Goal: Information Seeking & Learning: Learn about a topic

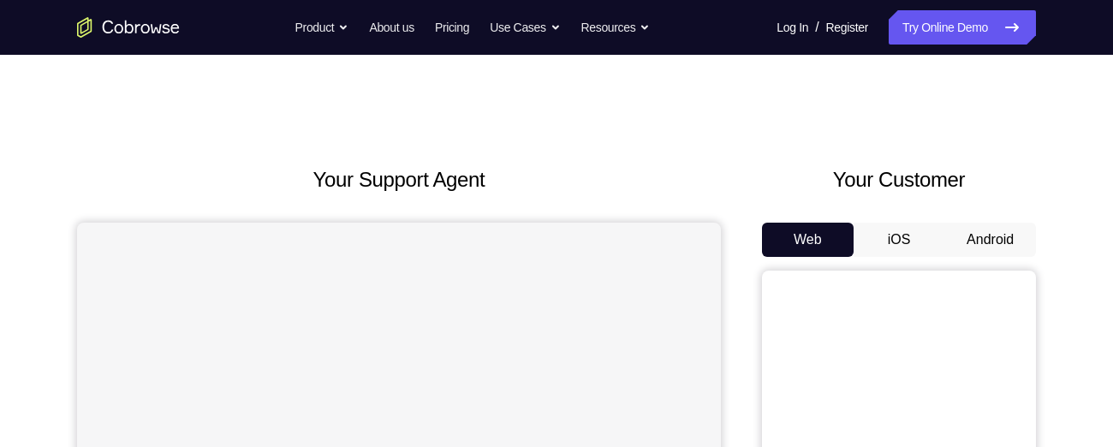
scroll to position [26, 0]
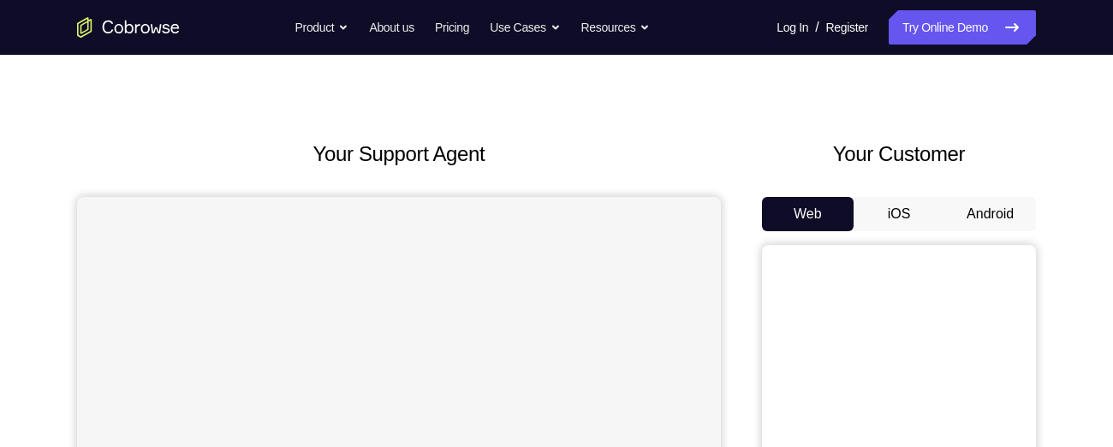
drag, startPoint x: 988, startPoint y: 194, endPoint x: 986, endPoint y: 204, distance: 9.6
click at [986, 204] on div "Your Customer Web iOS Android" at bounding box center [899, 455] width 274 height 633
click at [986, 204] on button "Android" at bounding box center [990, 214] width 92 height 34
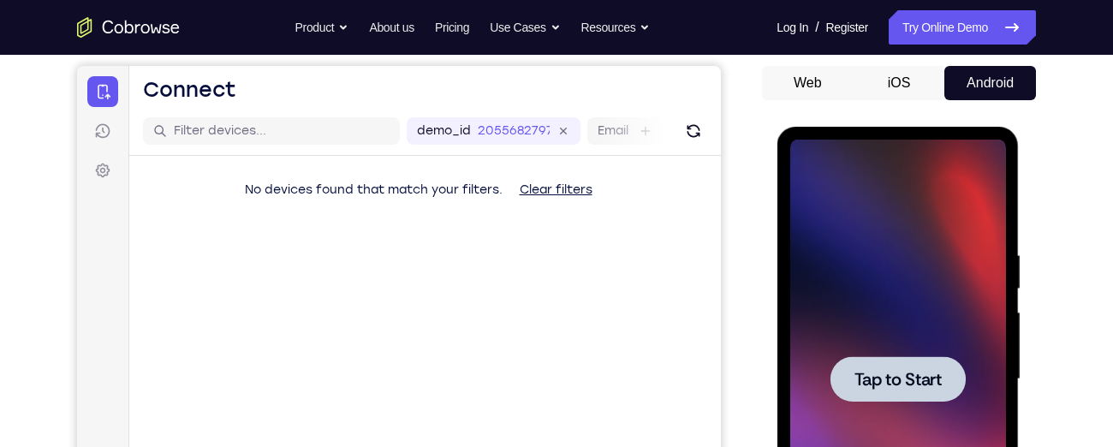
scroll to position [163, 0]
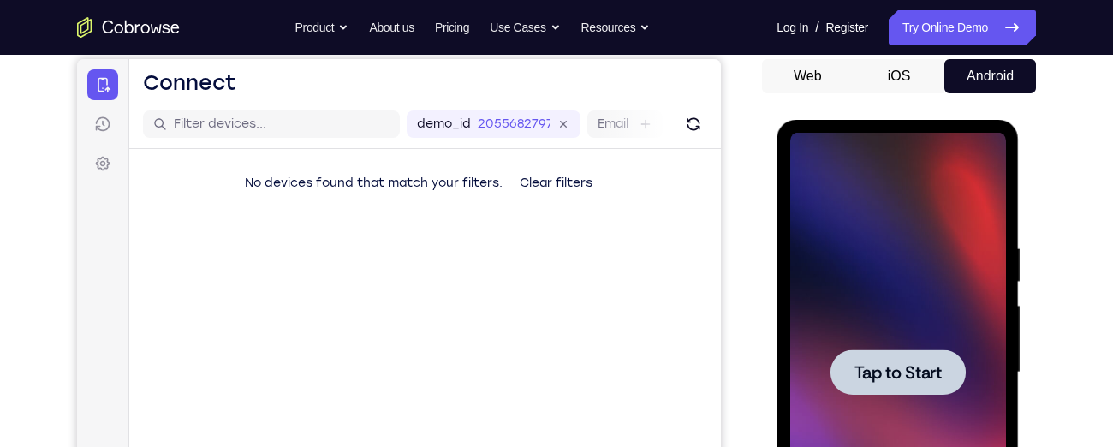
click at [939, 334] on div at bounding box center [897, 372] width 216 height 479
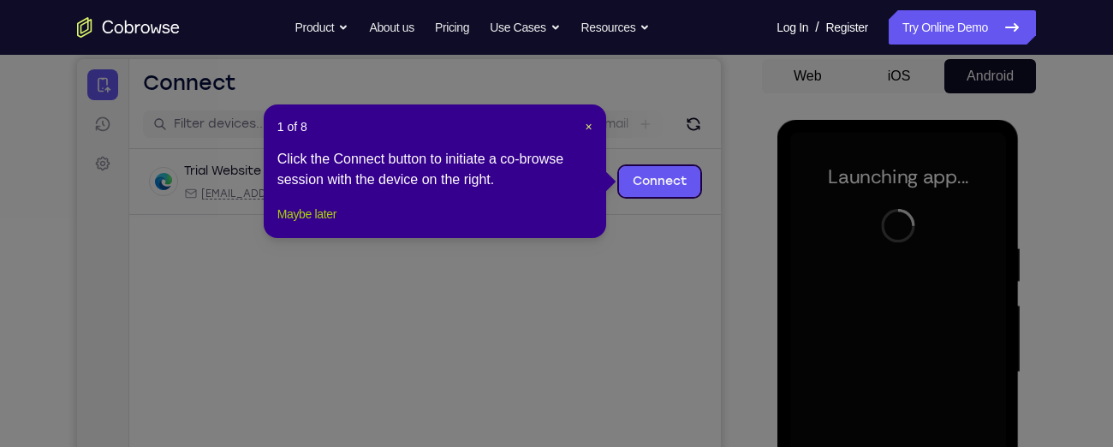
click at [330, 224] on button "Maybe later" at bounding box center [306, 214] width 59 height 21
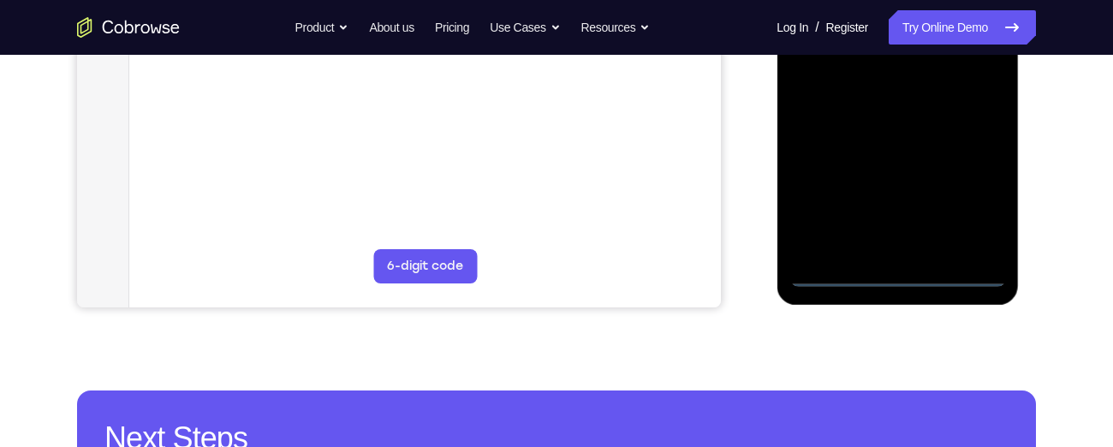
scroll to position [514, 0]
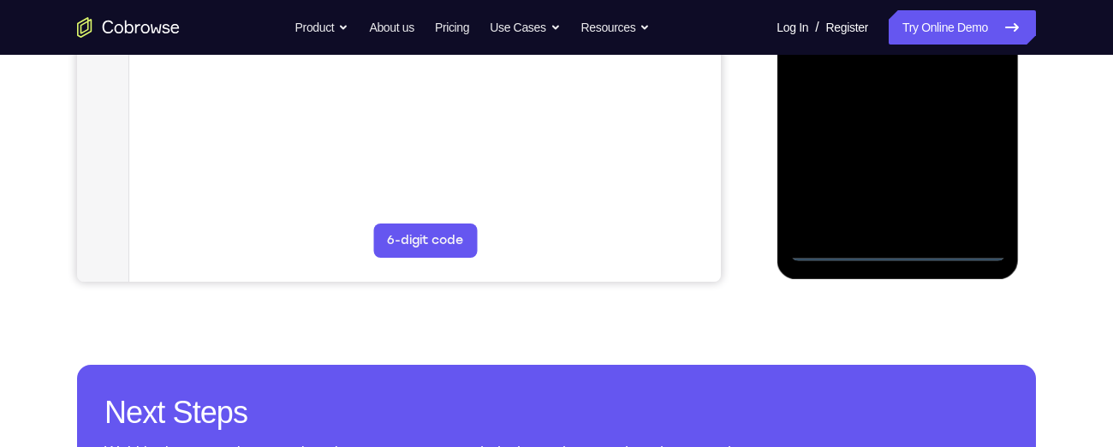
click at [896, 248] on div at bounding box center [897, 21] width 216 height 479
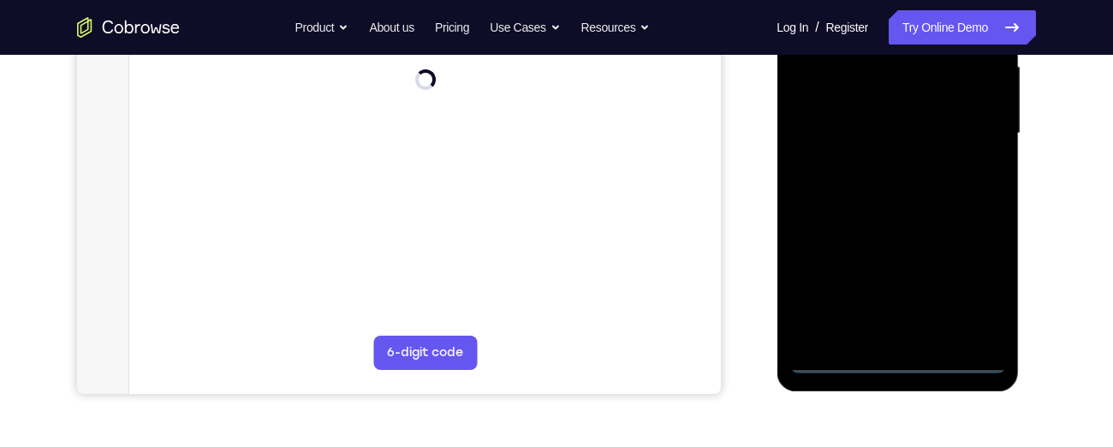
scroll to position [400, 0]
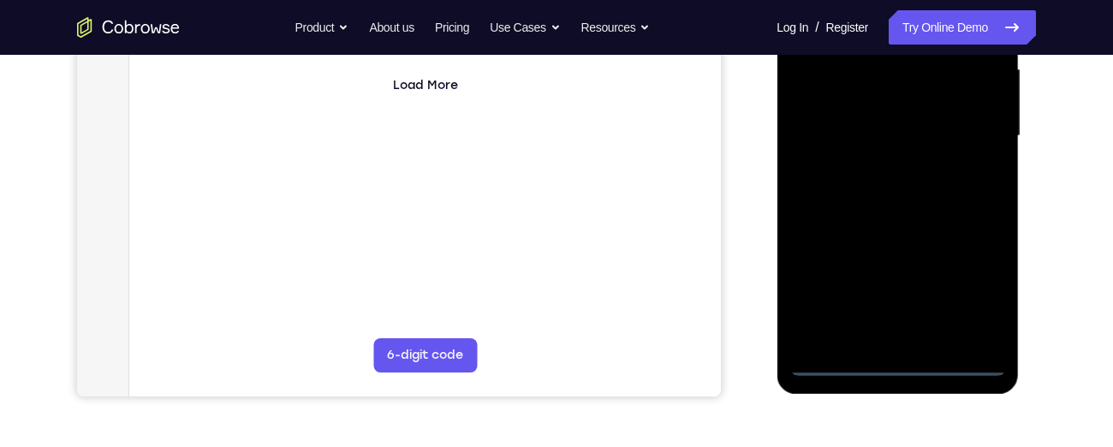
click at [982, 303] on div at bounding box center [897, 135] width 216 height 479
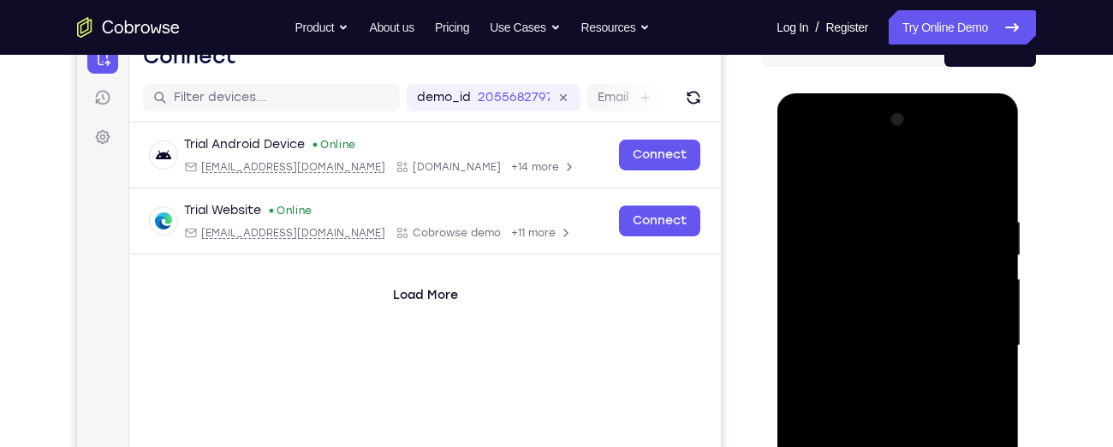
scroll to position [184, 0]
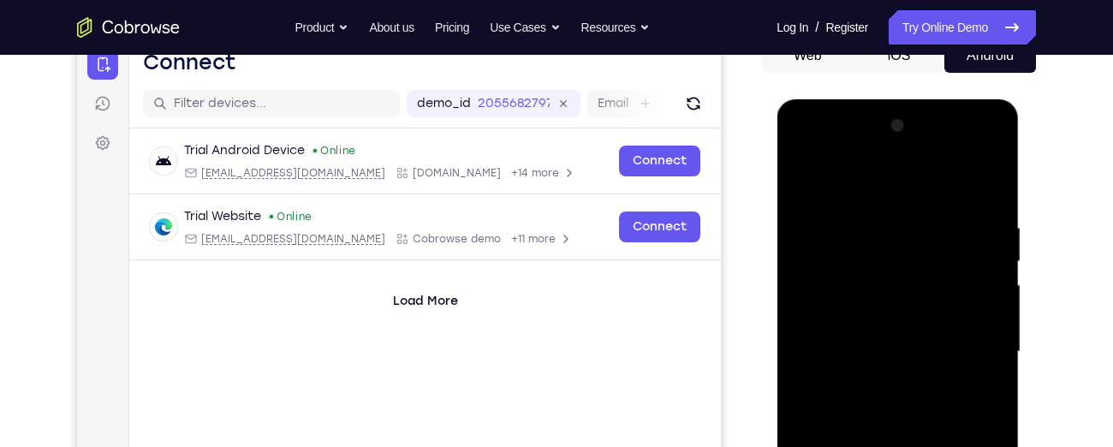
click at [808, 150] on div at bounding box center [897, 351] width 216 height 479
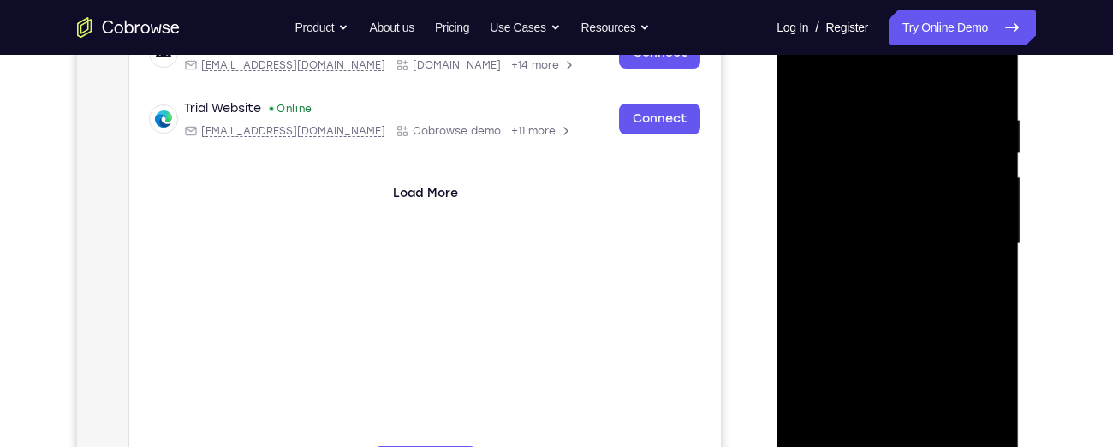
scroll to position [293, 0]
click at [969, 233] on div at bounding box center [897, 242] width 216 height 479
click at [876, 271] on div at bounding box center [897, 242] width 216 height 479
click at [876, 239] on div at bounding box center [897, 242] width 216 height 479
click at [852, 212] on div at bounding box center [897, 242] width 216 height 479
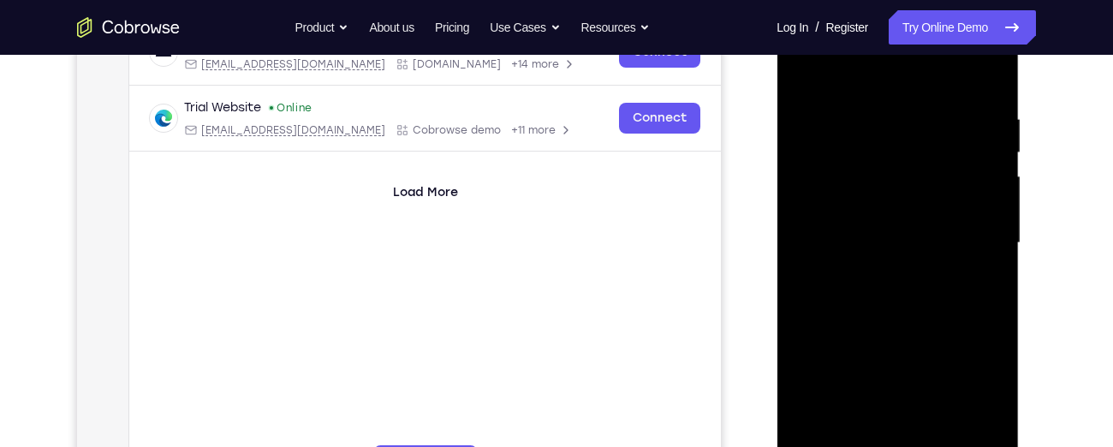
click at [858, 235] on div at bounding box center [897, 242] width 216 height 479
click at [869, 305] on div at bounding box center [897, 242] width 216 height 479
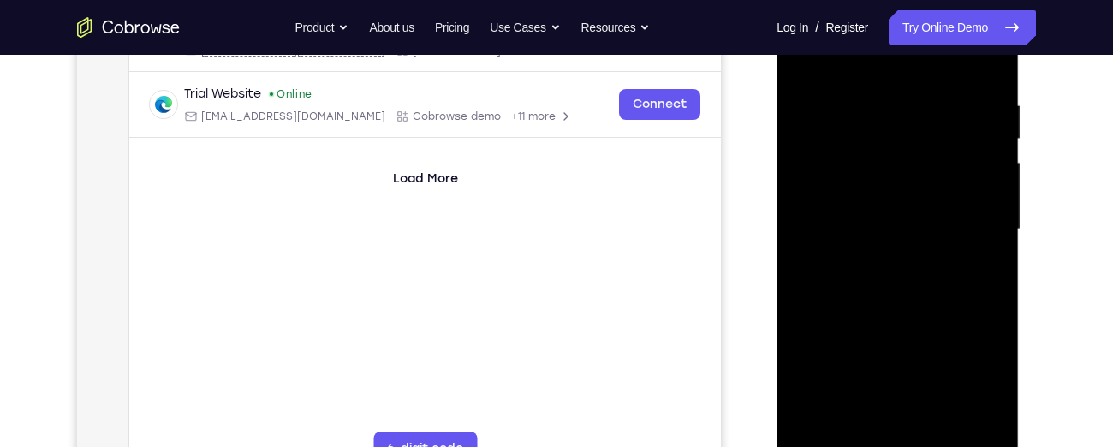
scroll to position [307, 0]
click at [887, 298] on div at bounding box center [897, 228] width 216 height 479
click at [993, 262] on div at bounding box center [897, 228] width 216 height 479
drag, startPoint x: 878, startPoint y: 330, endPoint x: 882, endPoint y: 122, distance: 208.0
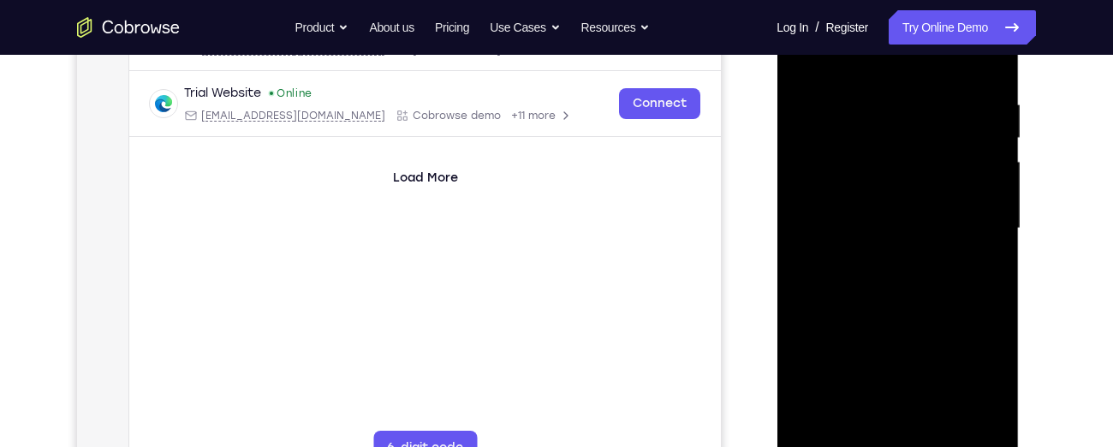
click at [882, 122] on div at bounding box center [897, 228] width 216 height 479
drag, startPoint x: 876, startPoint y: 276, endPoint x: 882, endPoint y: 118, distance: 158.5
click at [882, 118] on div at bounding box center [897, 228] width 216 height 479
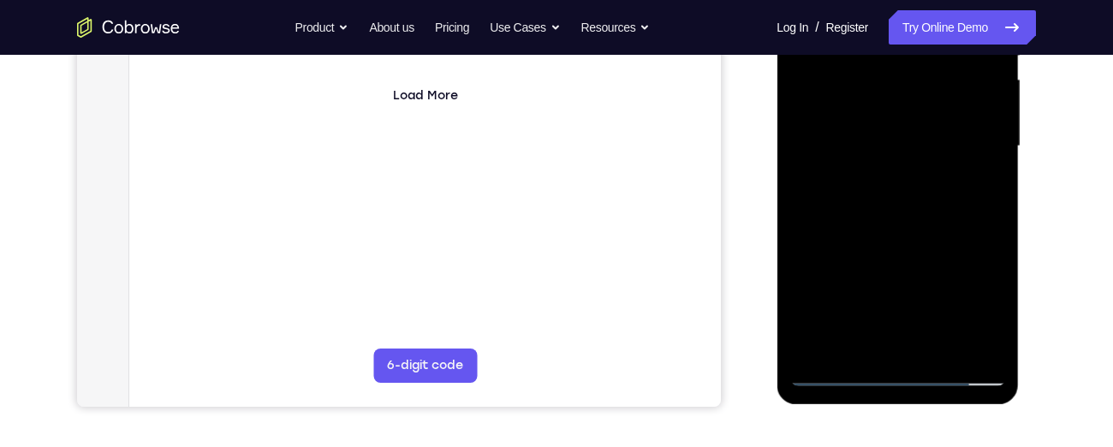
scroll to position [389, 0]
click at [941, 350] on div at bounding box center [897, 147] width 216 height 479
click at [900, 211] on div at bounding box center [897, 147] width 216 height 479
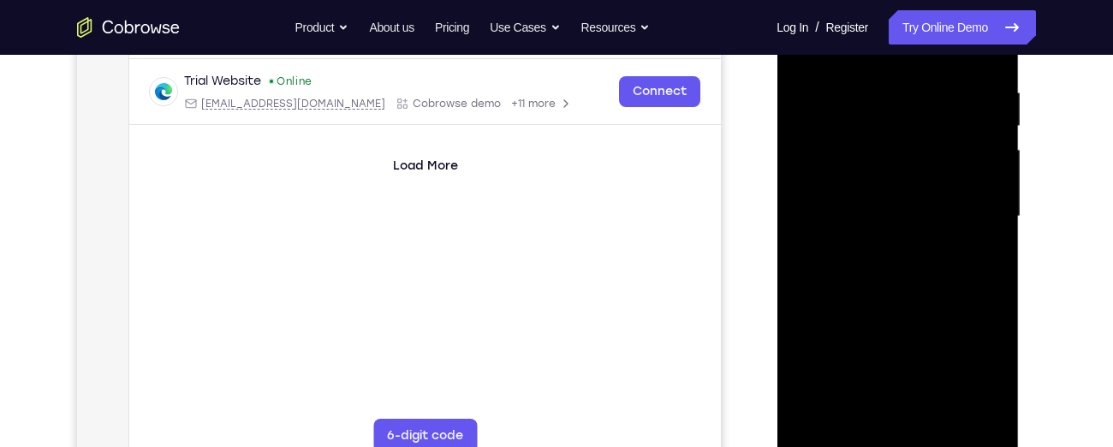
scroll to position [318, 0]
click at [977, 250] on div at bounding box center [897, 217] width 216 height 479
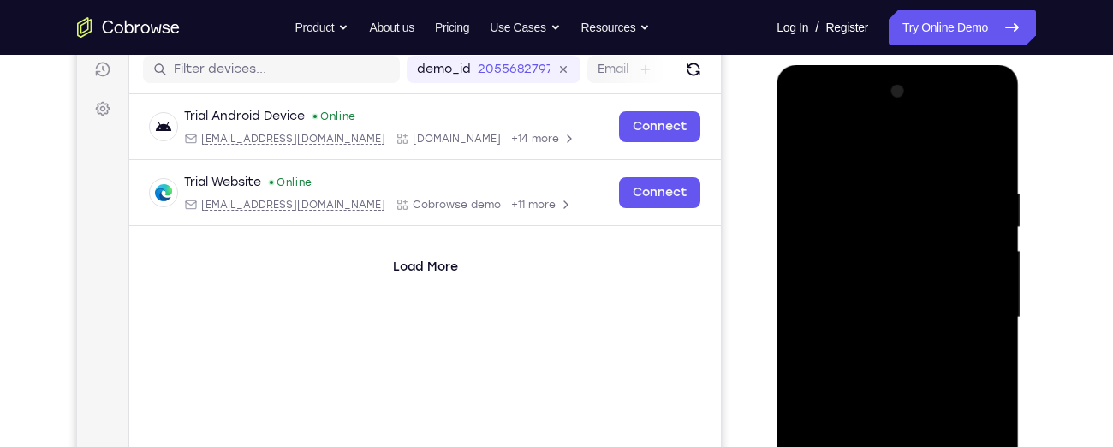
scroll to position [217, 0]
click at [807, 143] on div at bounding box center [897, 318] width 216 height 479
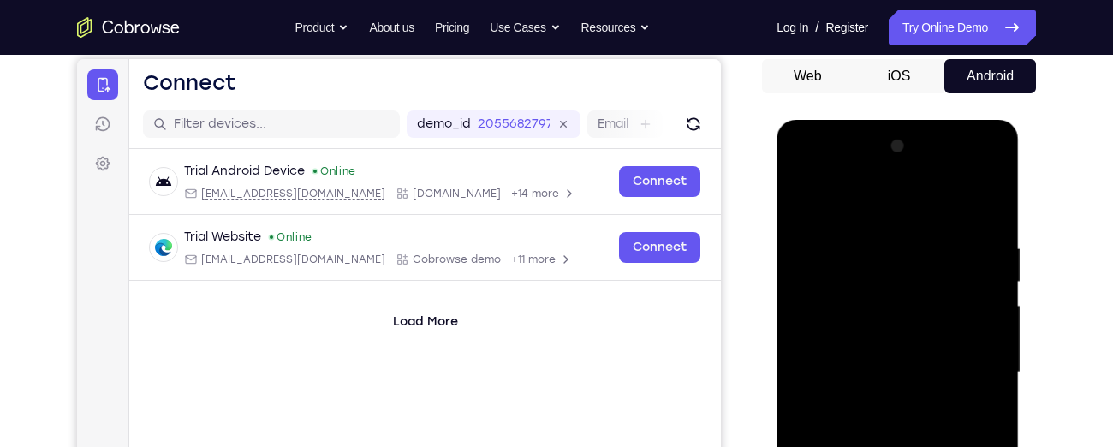
click at [982, 205] on div at bounding box center [897, 372] width 216 height 479
click at [870, 213] on div at bounding box center [897, 372] width 216 height 479
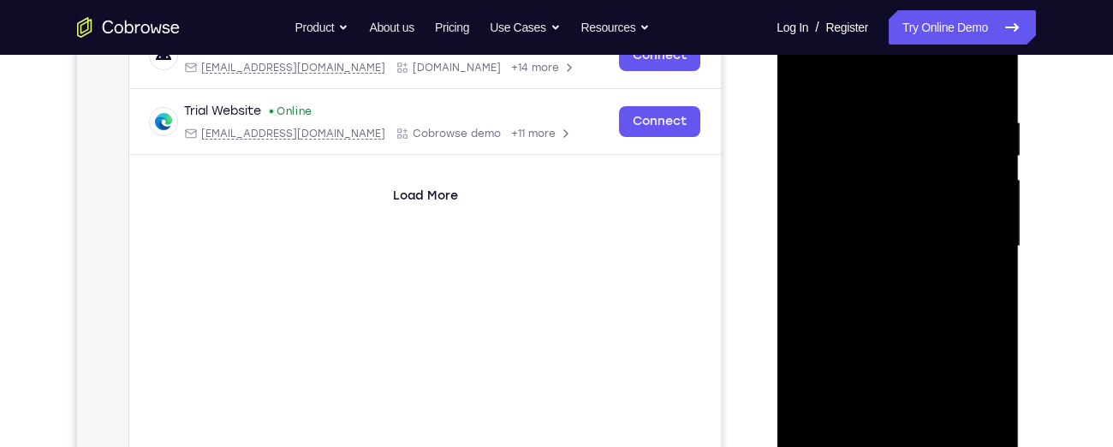
scroll to position [291, 0]
click at [987, 74] on div at bounding box center [897, 244] width 216 height 479
click at [987, 68] on div at bounding box center [897, 244] width 216 height 479
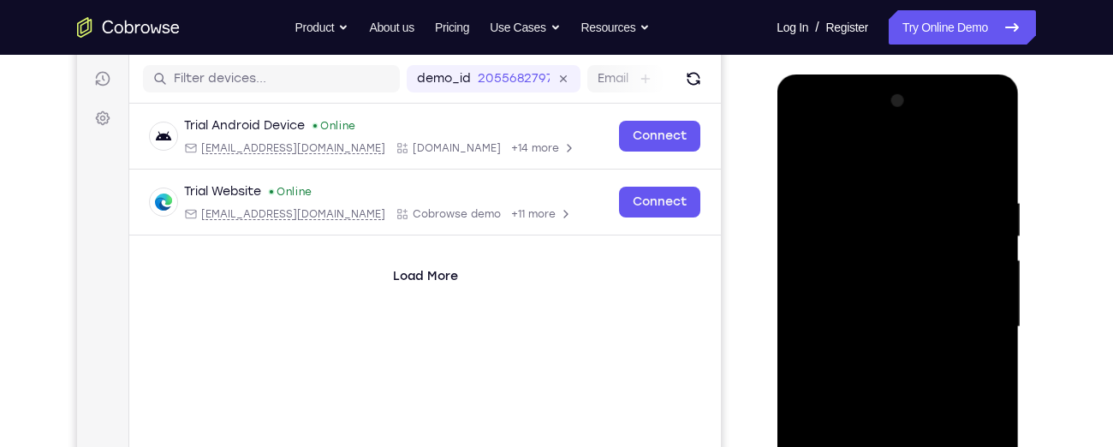
scroll to position [208, 0]
drag, startPoint x: 906, startPoint y: 210, endPoint x: 890, endPoint y: 409, distance: 200.0
click at [890, 409] on div at bounding box center [897, 327] width 216 height 479
click at [805, 157] on div at bounding box center [897, 327] width 216 height 479
drag, startPoint x: 852, startPoint y: 377, endPoint x: 853, endPoint y: 50, distance: 326.1
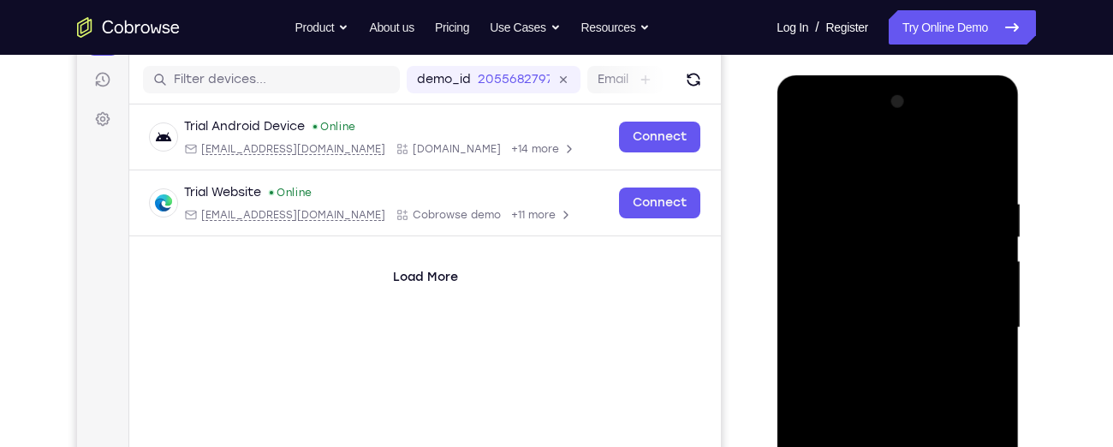
click at [853, 75] on html "Online web based iOS Simulators and Android Emulators. Run iPhone, iPad, Mobile…" at bounding box center [898, 332] width 244 height 514
drag, startPoint x: 864, startPoint y: 407, endPoint x: 867, endPoint y: 128, distance: 279.9
click at [867, 128] on div at bounding box center [897, 327] width 216 height 479
drag, startPoint x: 912, startPoint y: 291, endPoint x: 912, endPoint y: 396, distance: 105.3
click at [912, 396] on div at bounding box center [897, 327] width 216 height 479
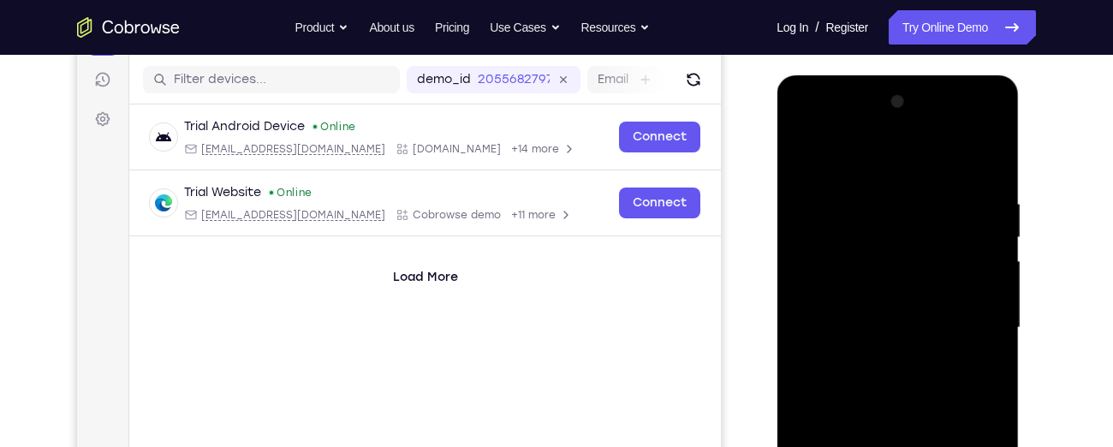
click at [988, 336] on div at bounding box center [897, 327] width 216 height 479
drag, startPoint x: 945, startPoint y: 399, endPoint x: 931, endPoint y: 197, distance: 202.5
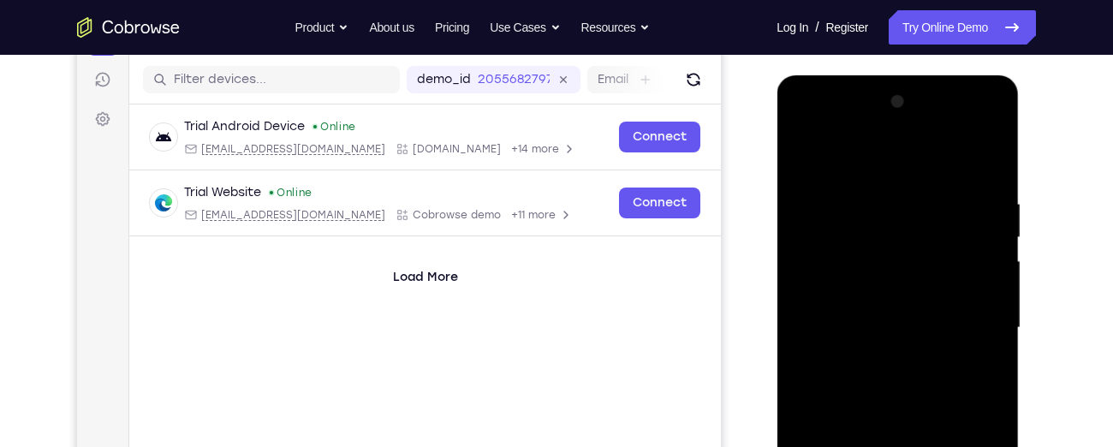
click at [931, 197] on div at bounding box center [897, 327] width 216 height 479
drag, startPoint x: 921, startPoint y: 403, endPoint x: 905, endPoint y: 166, distance: 237.6
click at [905, 166] on div at bounding box center [897, 327] width 216 height 479
click at [990, 262] on div at bounding box center [897, 327] width 216 height 479
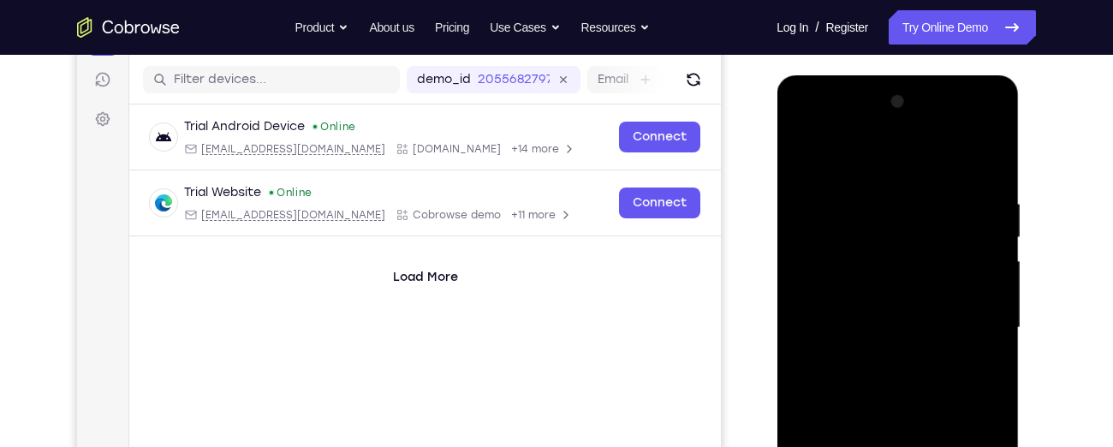
click at [990, 262] on div at bounding box center [897, 327] width 216 height 479
drag, startPoint x: 900, startPoint y: 384, endPoint x: 943, endPoint y: 125, distance: 263.0
click at [943, 125] on div at bounding box center [897, 327] width 216 height 479
drag, startPoint x: 914, startPoint y: 389, endPoint x: 919, endPoint y: 153, distance: 236.3
click at [919, 153] on div at bounding box center [897, 327] width 216 height 479
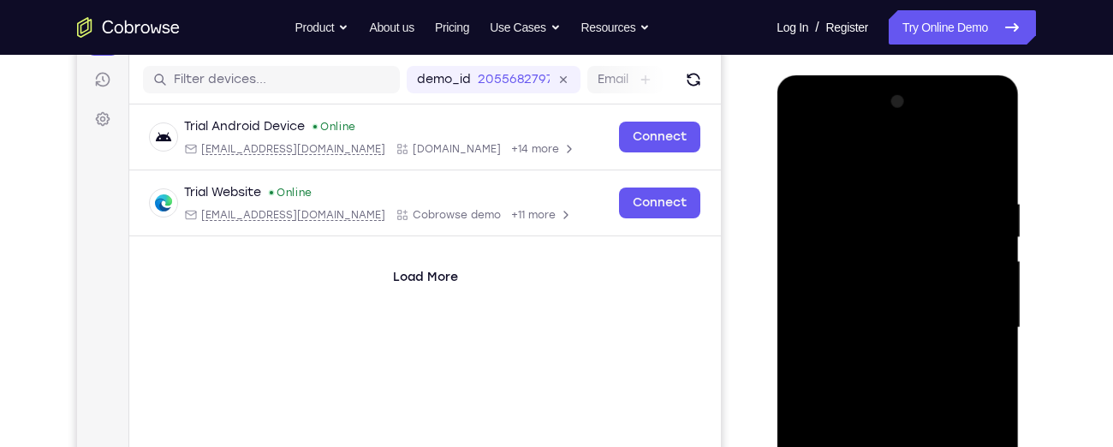
drag, startPoint x: 897, startPoint y: 358, endPoint x: 908, endPoint y: 170, distance: 187.8
click at [908, 170] on div at bounding box center [897, 327] width 216 height 479
click at [986, 365] on div at bounding box center [897, 327] width 216 height 479
drag, startPoint x: 878, startPoint y: 389, endPoint x: 921, endPoint y: 178, distance: 215.7
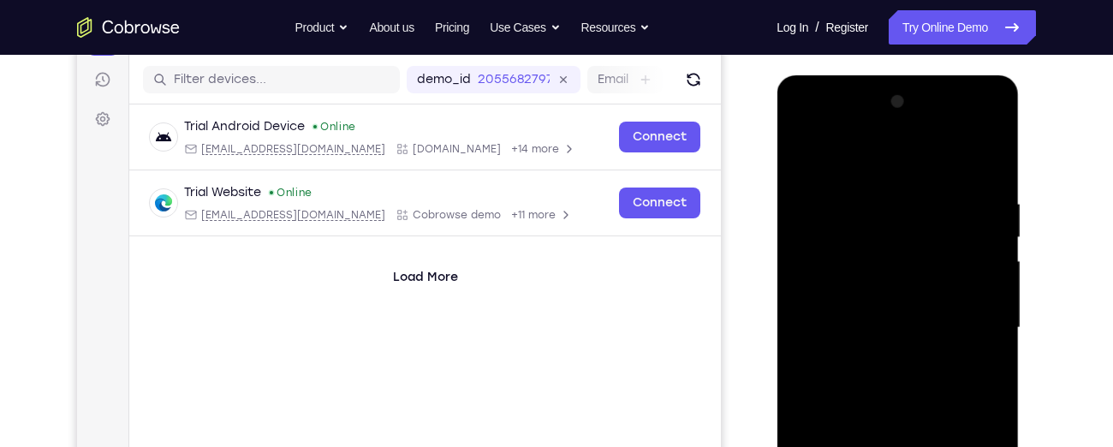
click at [921, 178] on div at bounding box center [897, 327] width 216 height 479
drag, startPoint x: 910, startPoint y: 352, endPoint x: 924, endPoint y: 142, distance: 210.2
click at [924, 142] on div at bounding box center [897, 327] width 216 height 479
drag, startPoint x: 959, startPoint y: 370, endPoint x: 956, endPoint y: 301, distance: 68.6
click at [956, 301] on div at bounding box center [897, 327] width 216 height 479
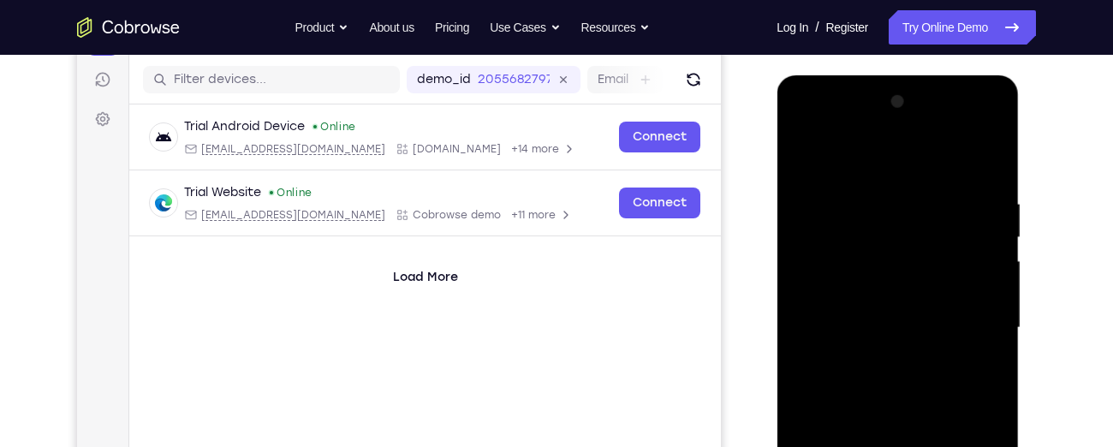
click at [994, 278] on div at bounding box center [897, 327] width 216 height 479
click at [993, 279] on div at bounding box center [897, 327] width 216 height 479
drag, startPoint x: 924, startPoint y: 303, endPoint x: 945, endPoint y: 170, distance: 134.2
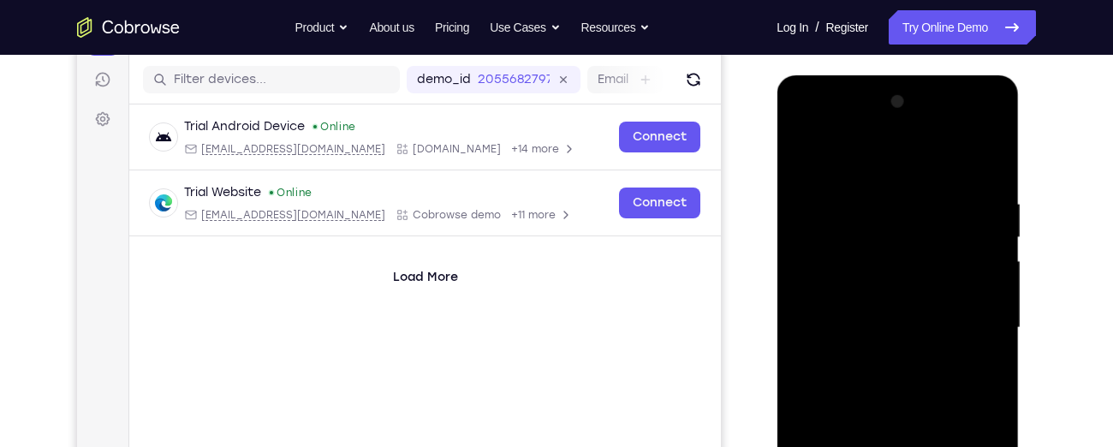
click at [945, 170] on div at bounding box center [897, 327] width 216 height 479
drag, startPoint x: 936, startPoint y: 283, endPoint x: 940, endPoint y: 142, distance: 141.3
click at [940, 142] on div at bounding box center [897, 327] width 216 height 479
drag, startPoint x: 923, startPoint y: 279, endPoint x: 919, endPoint y: 148, distance: 131.0
click at [919, 148] on div at bounding box center [897, 327] width 216 height 479
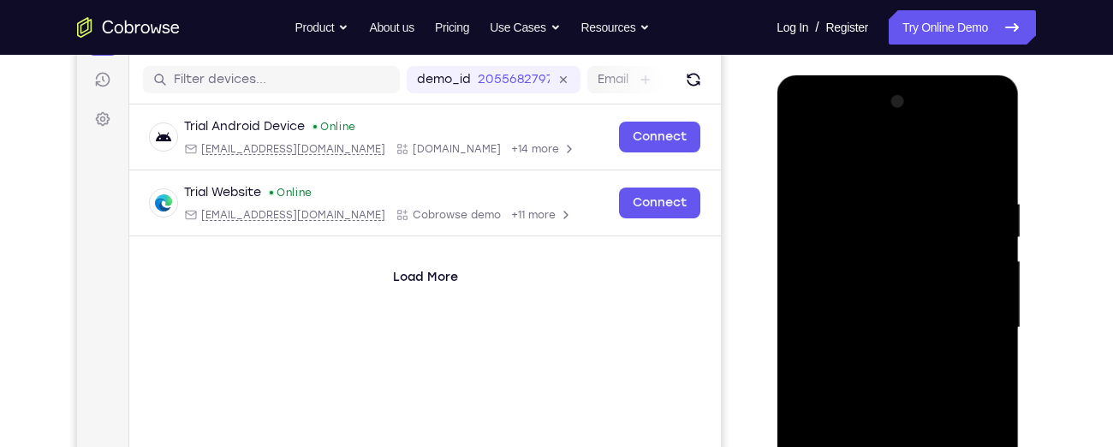
drag, startPoint x: 900, startPoint y: 313, endPoint x: 911, endPoint y: 158, distance: 155.3
click at [911, 158] on div at bounding box center [897, 327] width 216 height 479
drag, startPoint x: 899, startPoint y: 297, endPoint x: 904, endPoint y: 164, distance: 132.8
click at [904, 164] on div at bounding box center [897, 327] width 216 height 479
drag, startPoint x: 894, startPoint y: 317, endPoint x: 903, endPoint y: 173, distance: 144.1
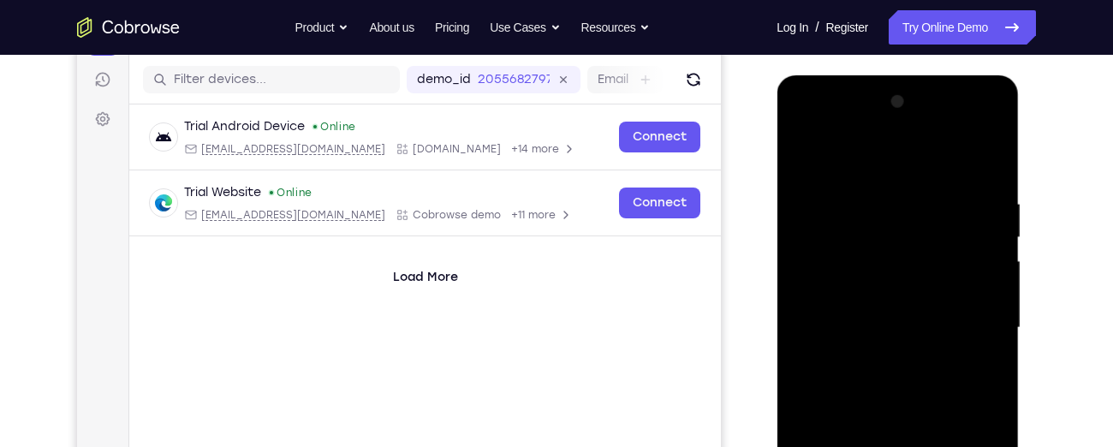
click at [903, 173] on div at bounding box center [897, 327] width 216 height 479
drag, startPoint x: 909, startPoint y: 288, endPoint x: 886, endPoint y: 116, distance: 173.6
click at [886, 116] on div at bounding box center [897, 327] width 216 height 479
drag, startPoint x: 891, startPoint y: 315, endPoint x: 885, endPoint y: 157, distance: 157.6
click at [885, 157] on div at bounding box center [897, 327] width 216 height 479
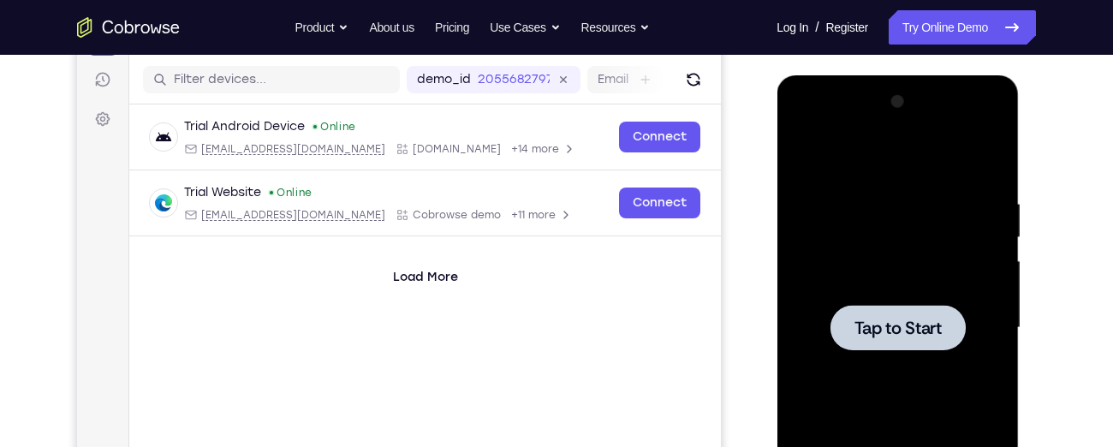
click at [871, 270] on div at bounding box center [897, 327] width 216 height 479
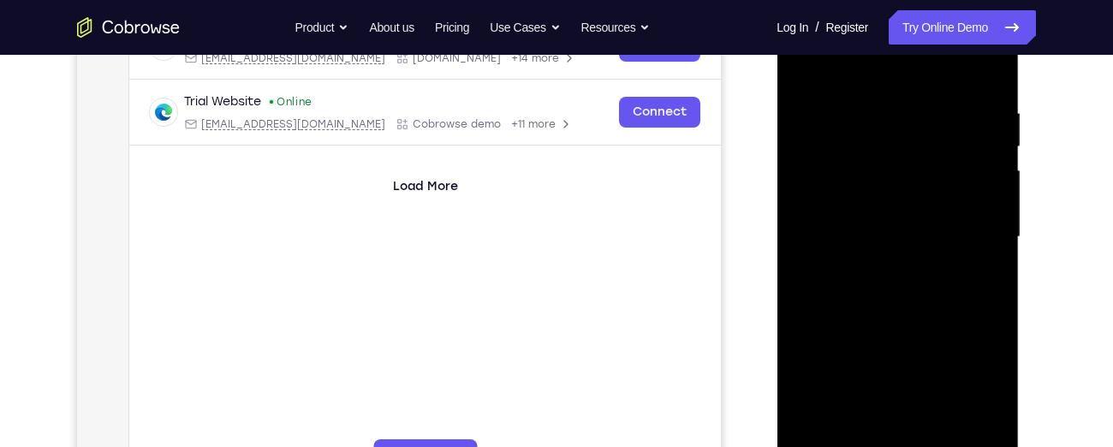
click at [869, 320] on div at bounding box center [897, 236] width 216 height 479
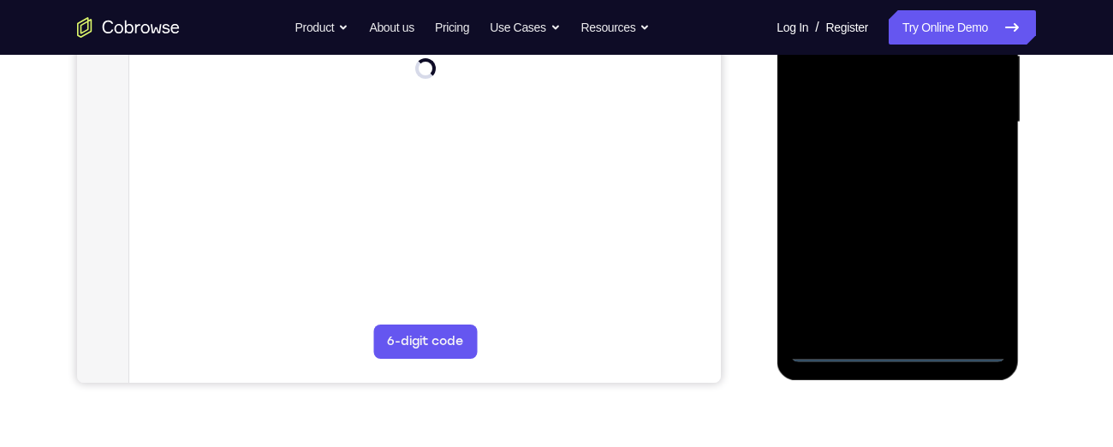
scroll to position [415, 0]
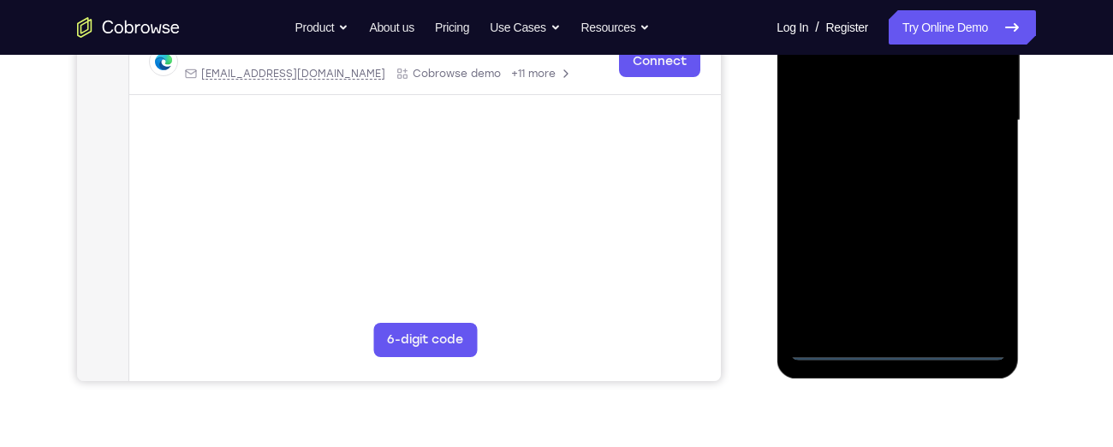
click at [900, 348] on div at bounding box center [897, 120] width 216 height 479
click at [968, 271] on div at bounding box center [897, 120] width 216 height 479
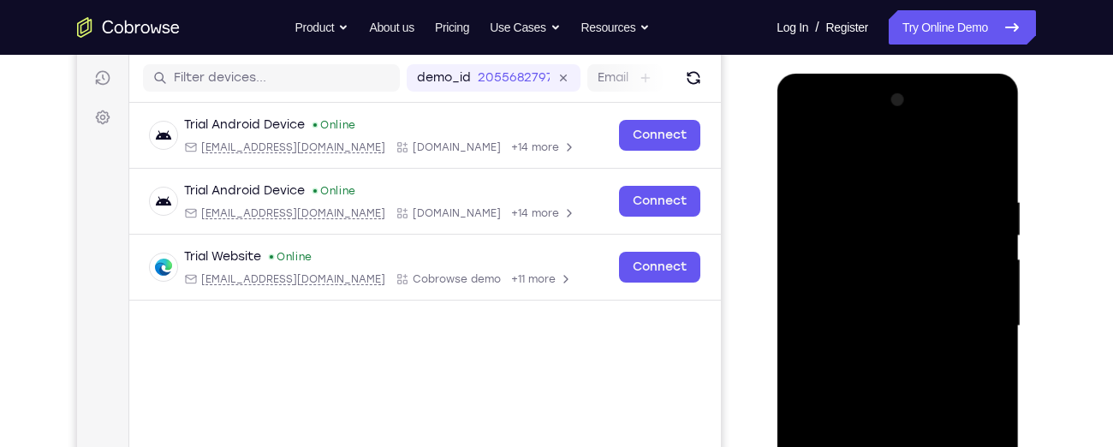
scroll to position [206, 0]
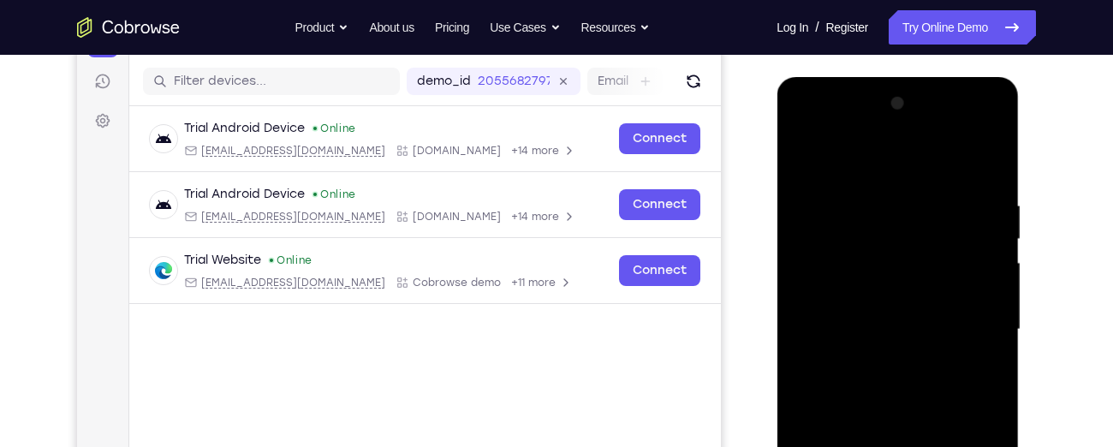
click at [799, 122] on div at bounding box center [897, 329] width 216 height 479
click at [826, 267] on div at bounding box center [897, 329] width 216 height 479
click at [881, 330] on div at bounding box center [897, 329] width 216 height 479
click at [864, 315] on div at bounding box center [897, 329] width 216 height 479
click at [859, 342] on div at bounding box center [897, 329] width 216 height 479
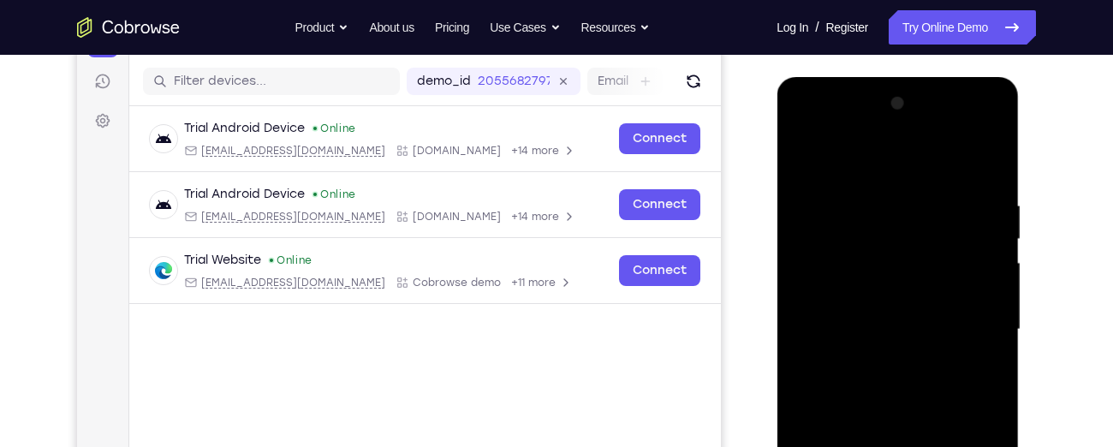
click at [974, 160] on div at bounding box center [897, 329] width 216 height 479
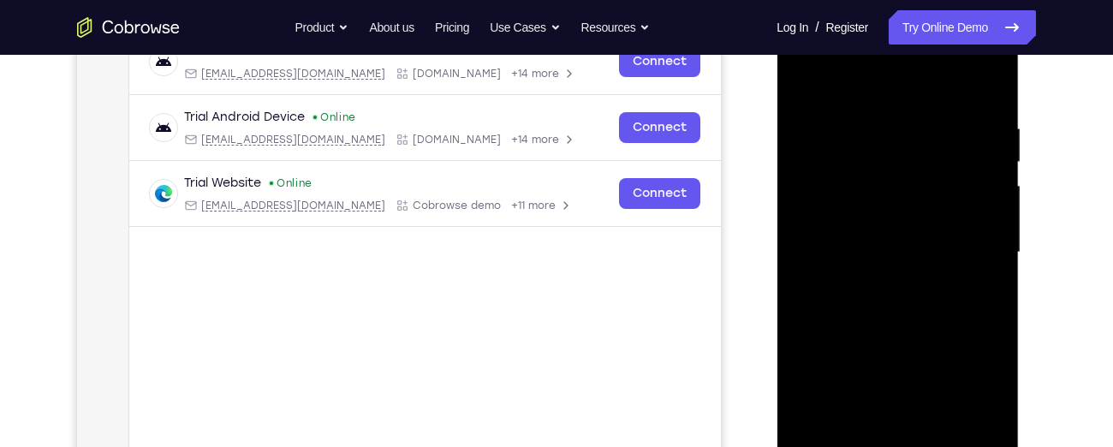
scroll to position [324, 0]
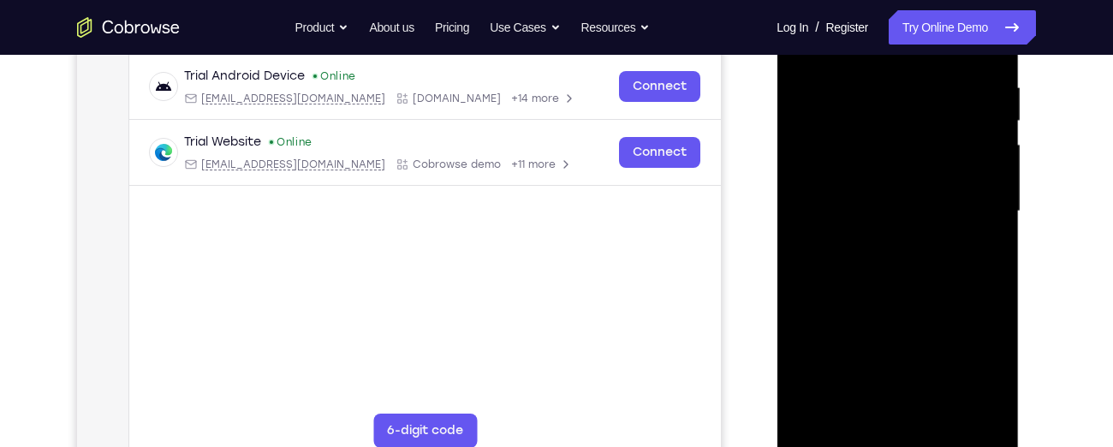
click at [914, 407] on div at bounding box center [897, 211] width 216 height 479
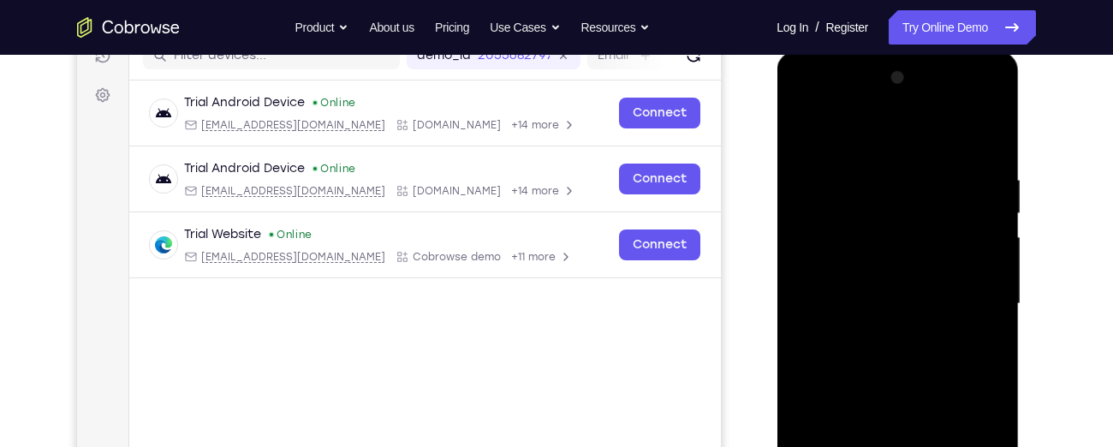
scroll to position [231, 0]
click at [879, 263] on div at bounding box center [897, 304] width 216 height 479
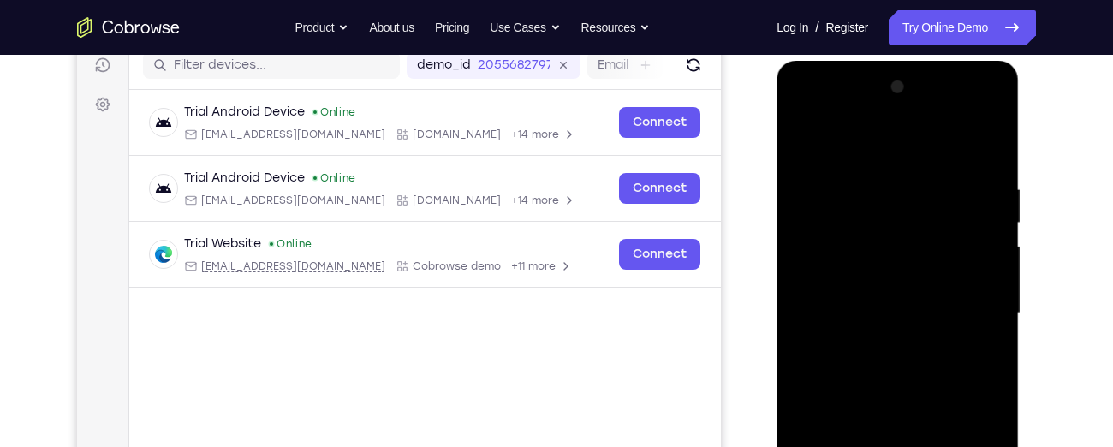
scroll to position [222, 0]
click at [989, 326] on div at bounding box center [897, 313] width 216 height 479
click at [991, 325] on div at bounding box center [897, 313] width 216 height 479
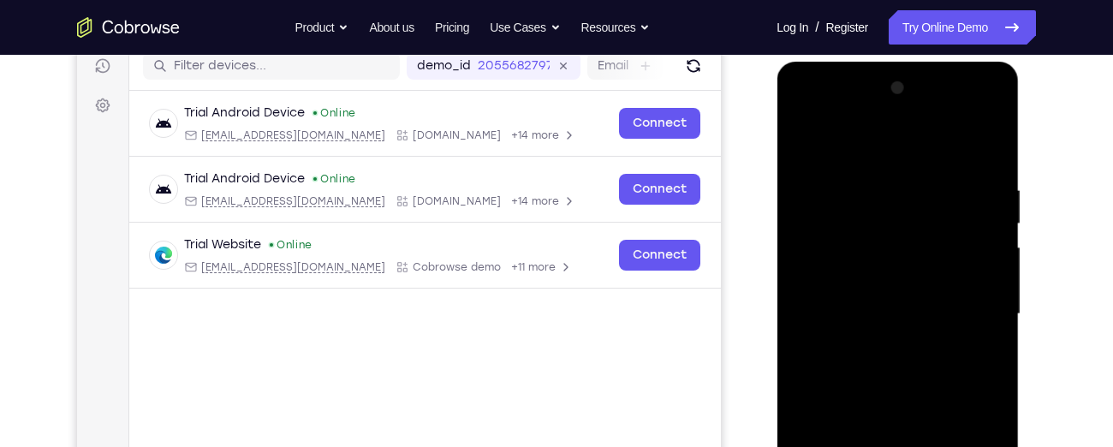
click at [991, 325] on div at bounding box center [897, 313] width 216 height 479
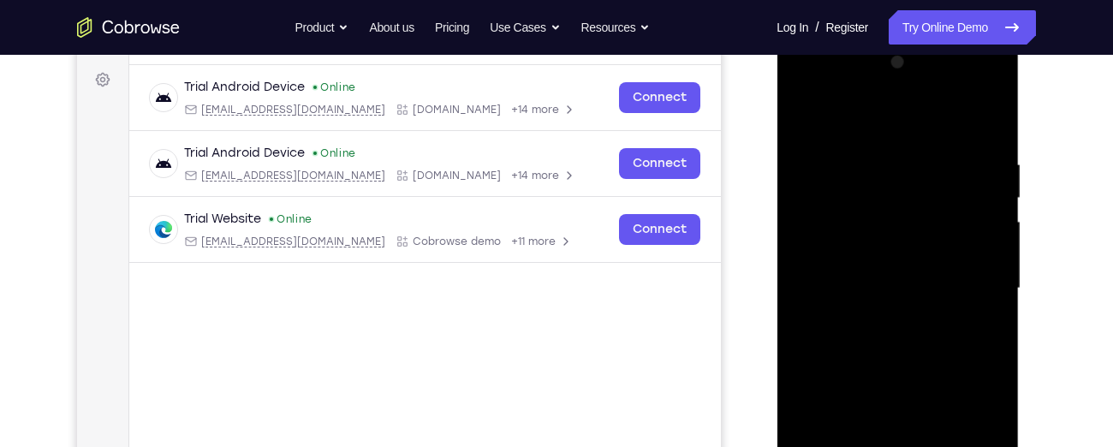
scroll to position [245, 0]
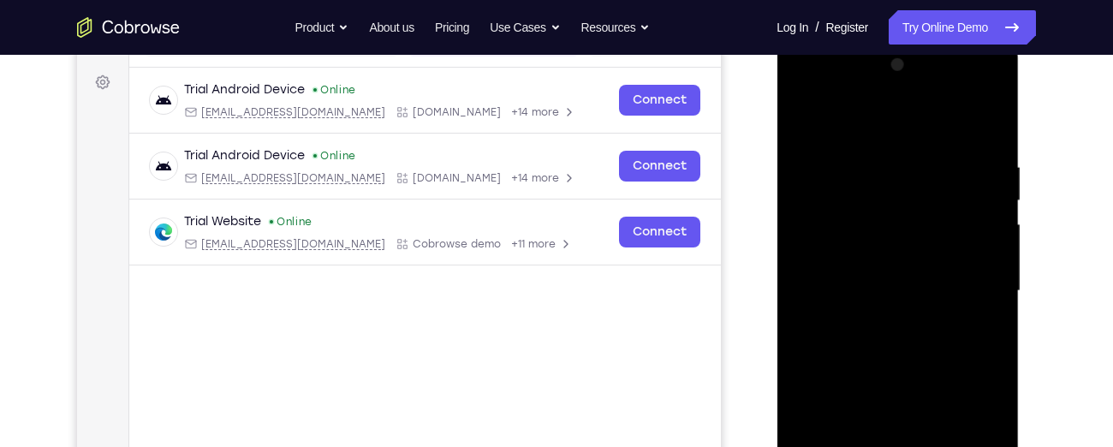
click at [991, 303] on div at bounding box center [897, 290] width 216 height 479
click at [992, 122] on div at bounding box center [897, 290] width 216 height 479
click at [993, 127] on div at bounding box center [897, 290] width 216 height 479
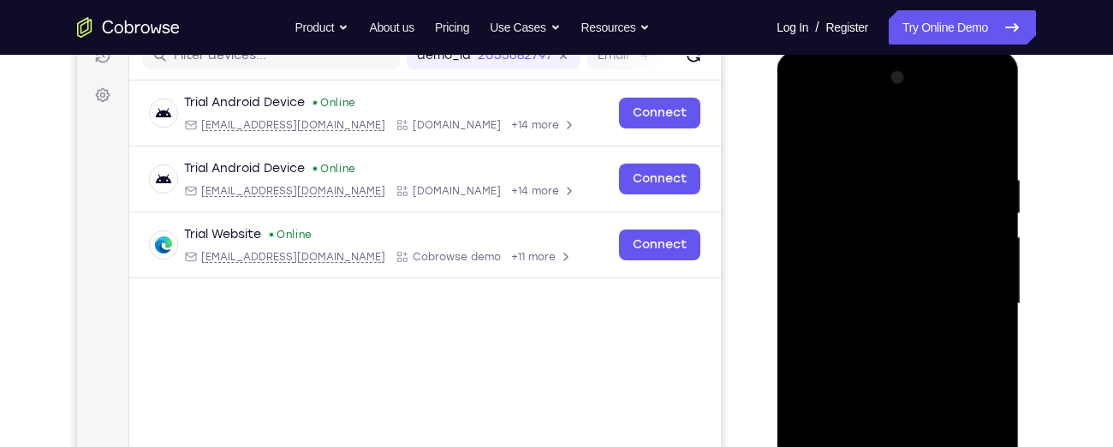
scroll to position [231, 0]
click at [992, 145] on div at bounding box center [897, 304] width 216 height 479
click at [992, 136] on div at bounding box center [897, 304] width 216 height 479
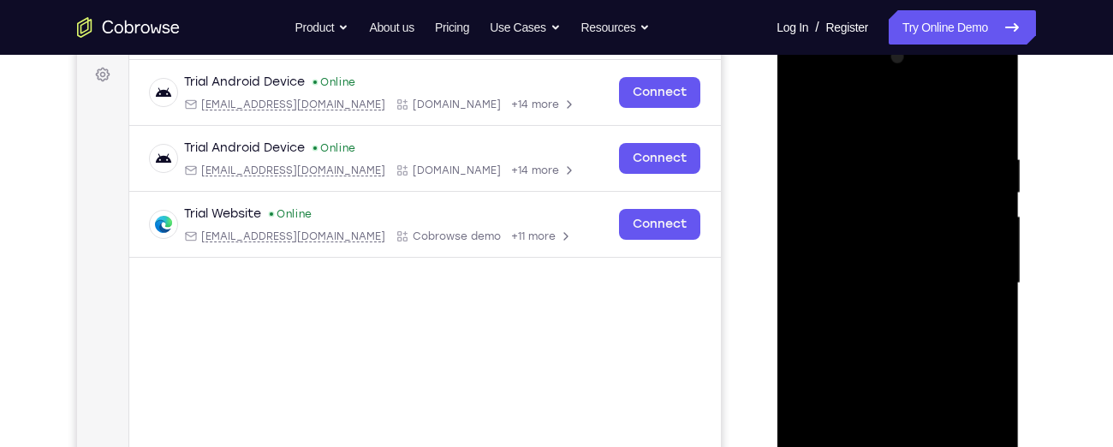
scroll to position [241, 0]
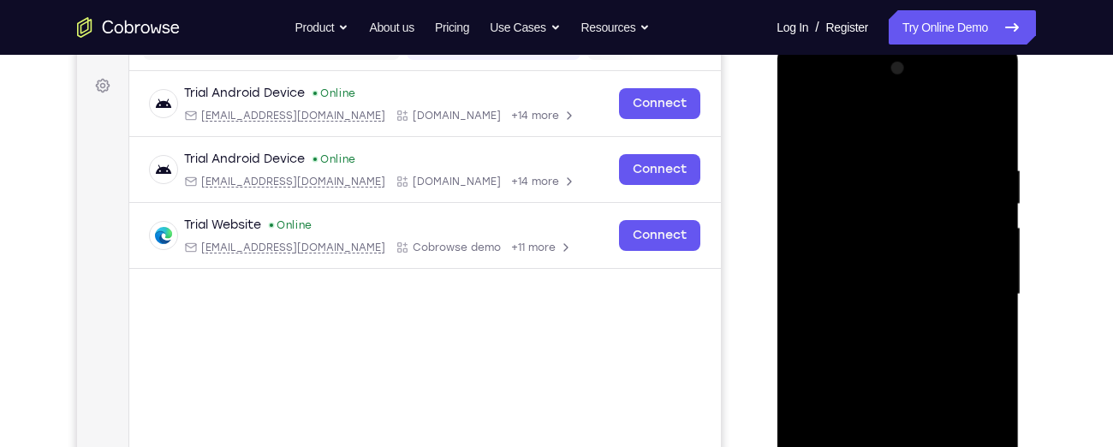
click at [990, 131] on div at bounding box center [897, 294] width 216 height 479
click at [988, 305] on div at bounding box center [897, 294] width 216 height 479
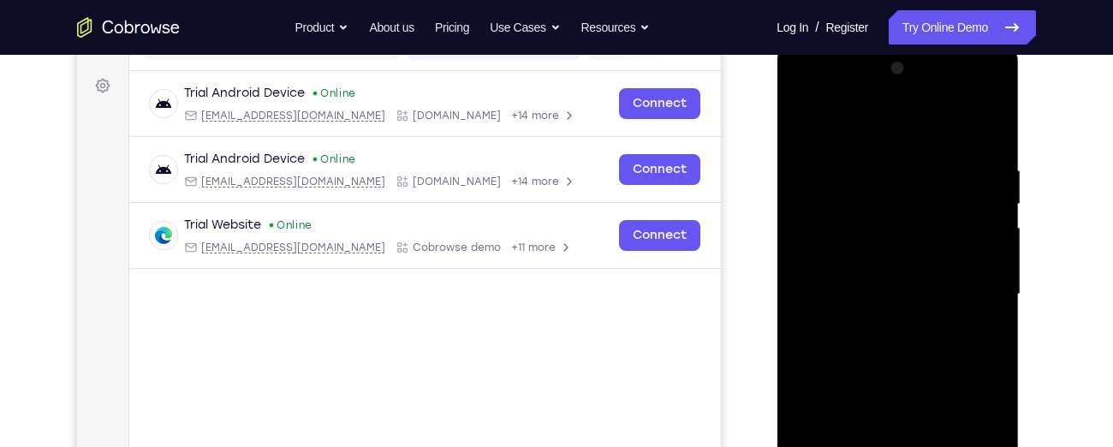
click at [988, 305] on div at bounding box center [897, 294] width 216 height 479
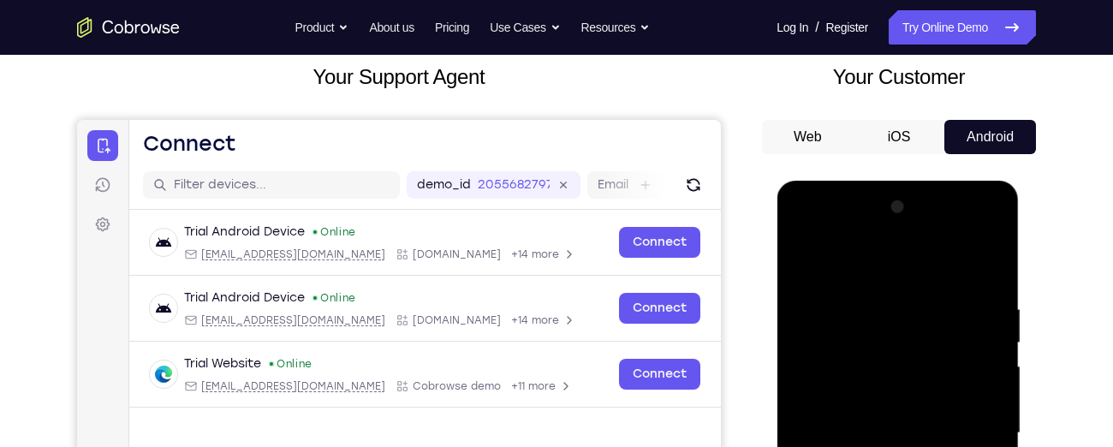
scroll to position [102, 0]
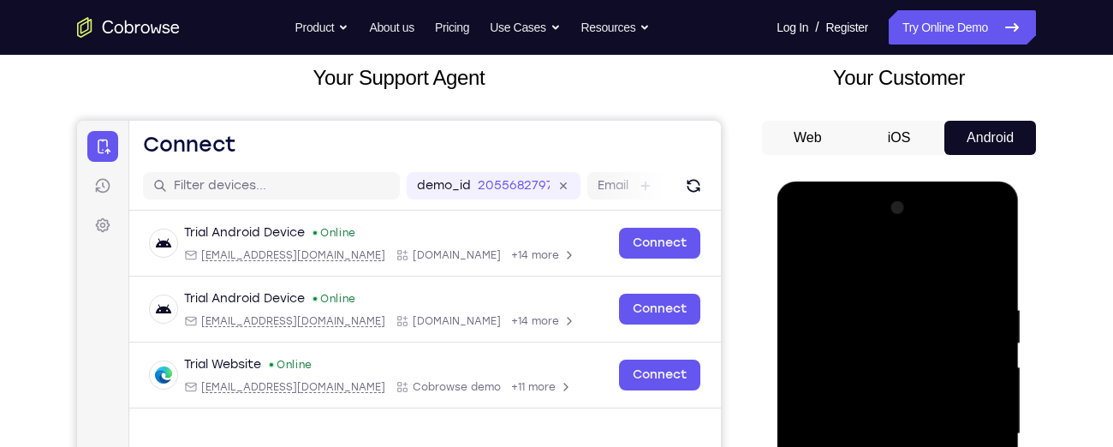
click at [801, 229] on div at bounding box center [897, 433] width 216 height 479
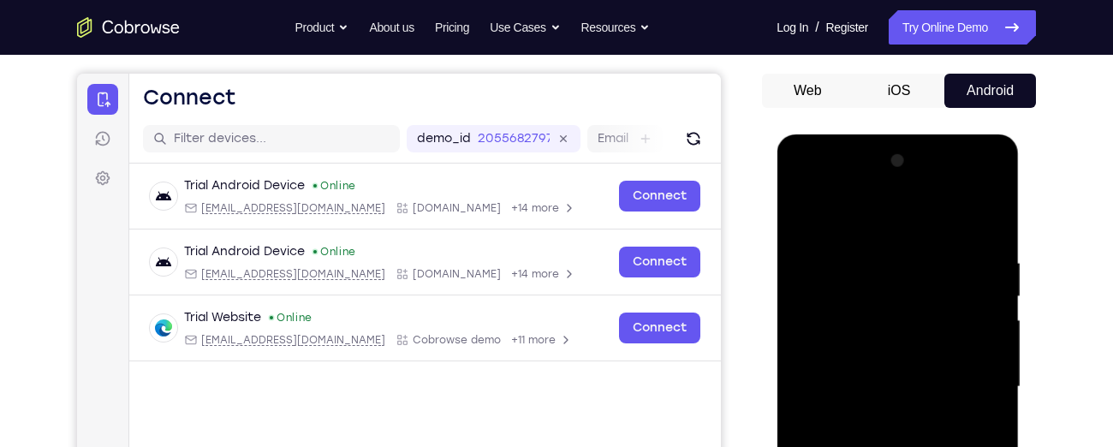
scroll to position [145, 0]
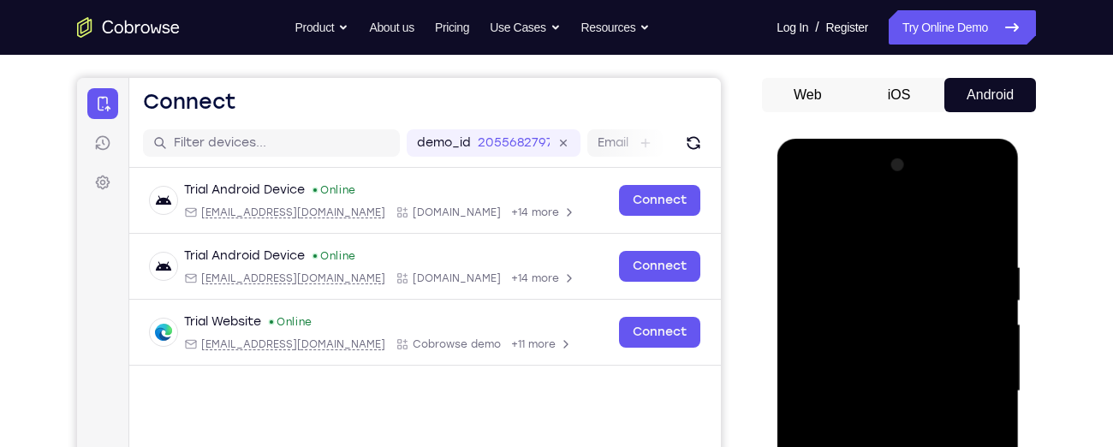
click at [799, 188] on div at bounding box center [897, 390] width 216 height 479
click at [804, 190] on div at bounding box center [897, 390] width 216 height 479
click at [989, 180] on div at bounding box center [897, 390] width 216 height 479
click at [989, 195] on div at bounding box center [897, 390] width 216 height 479
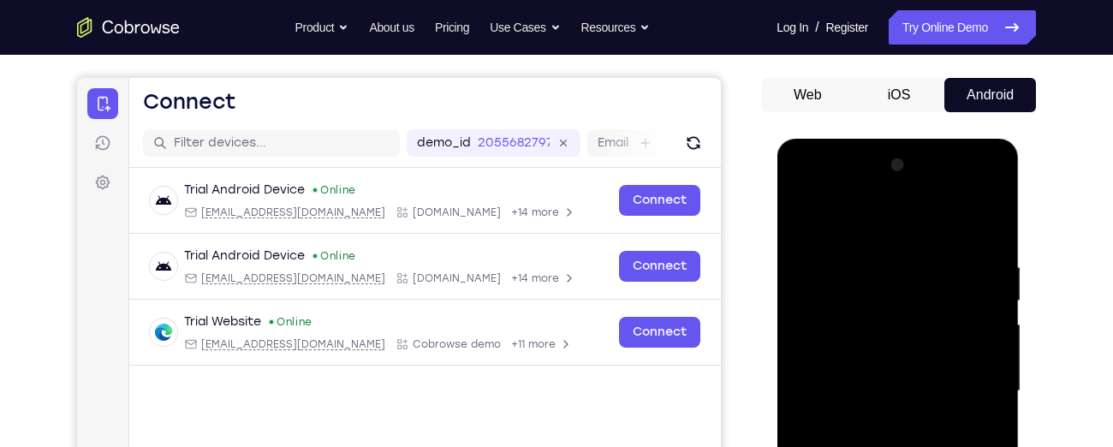
click at [989, 195] on div at bounding box center [897, 390] width 216 height 479
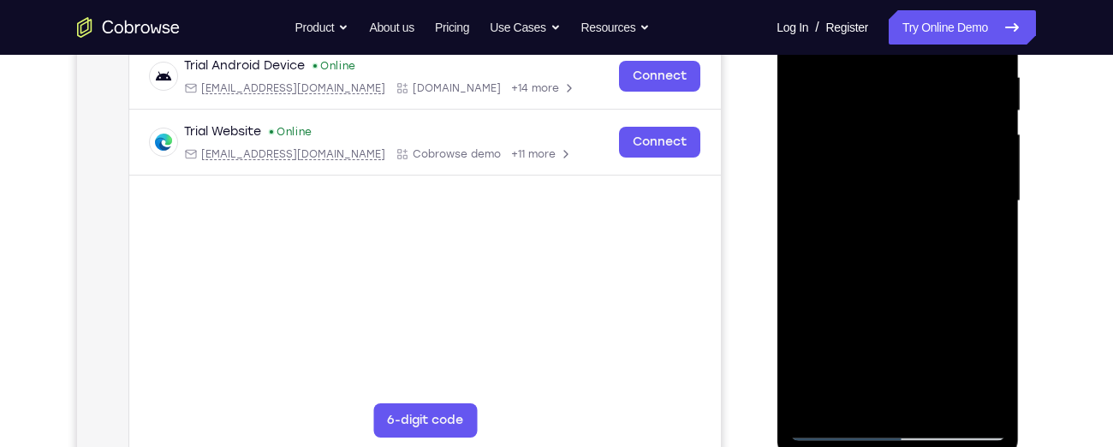
scroll to position [336, 0]
click at [897, 426] on div at bounding box center [897, 200] width 216 height 479
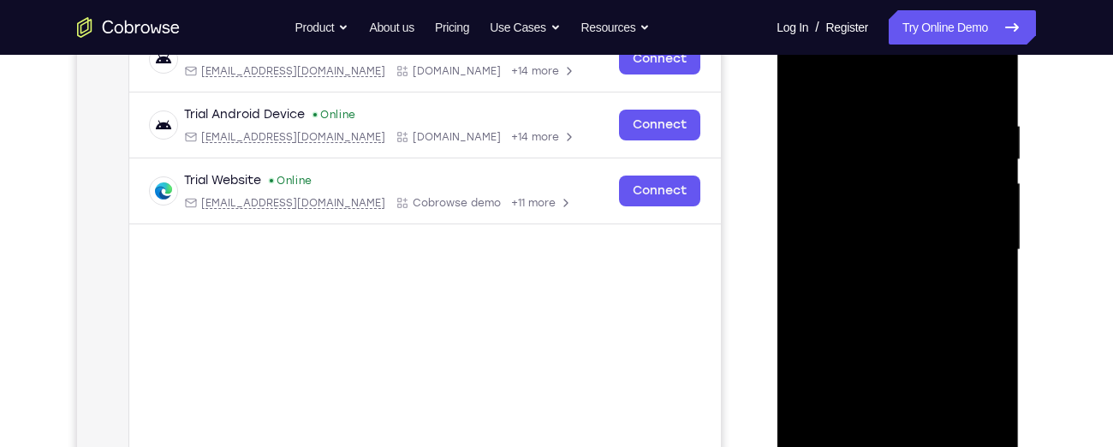
scroll to position [285, 0]
click at [806, 267] on div at bounding box center [897, 250] width 216 height 479
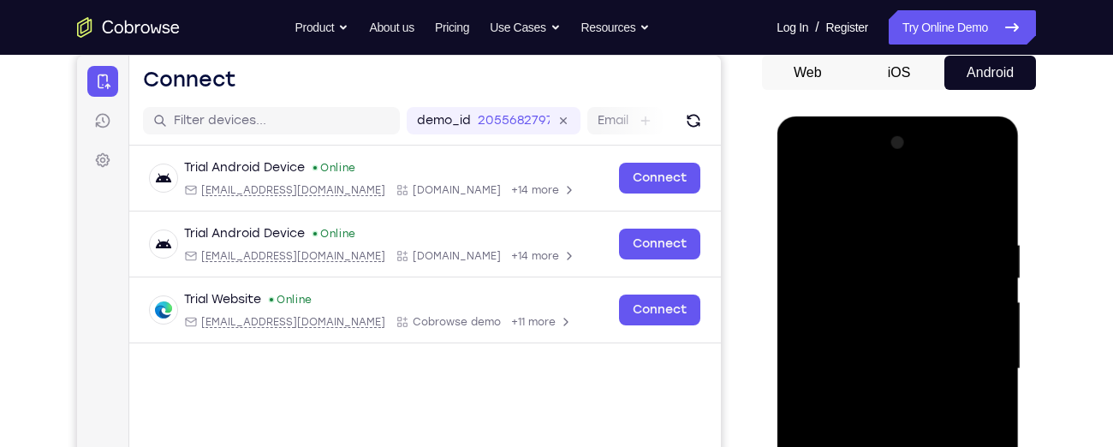
scroll to position [166, 0]
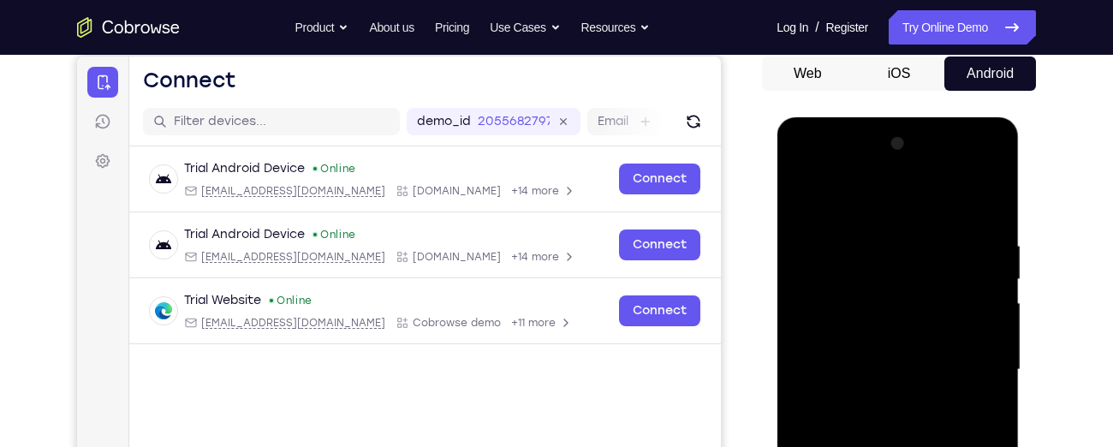
click at [994, 201] on div at bounding box center [897, 369] width 216 height 479
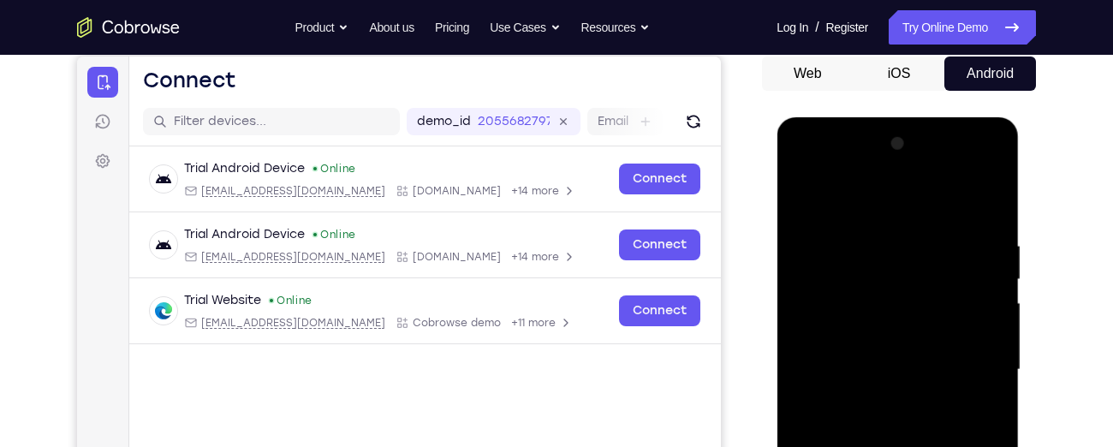
click at [994, 201] on div at bounding box center [897, 369] width 216 height 479
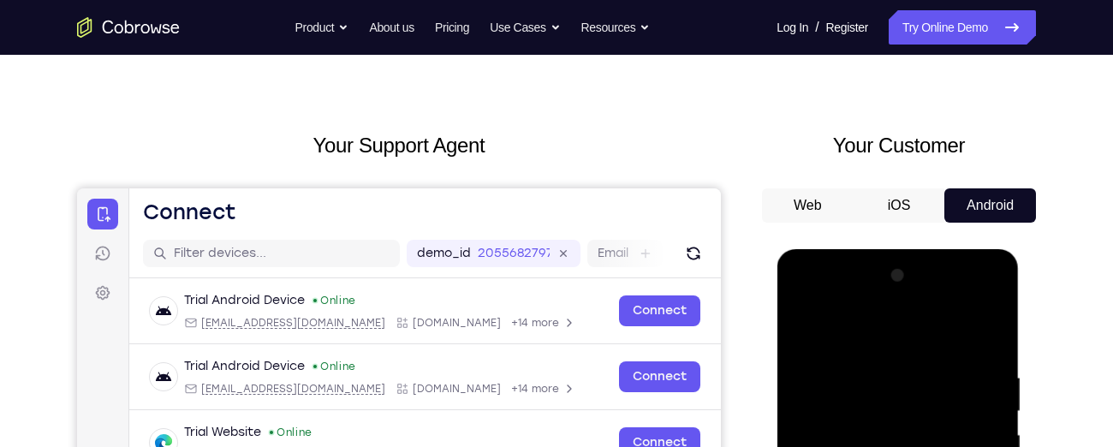
scroll to position [33, 0]
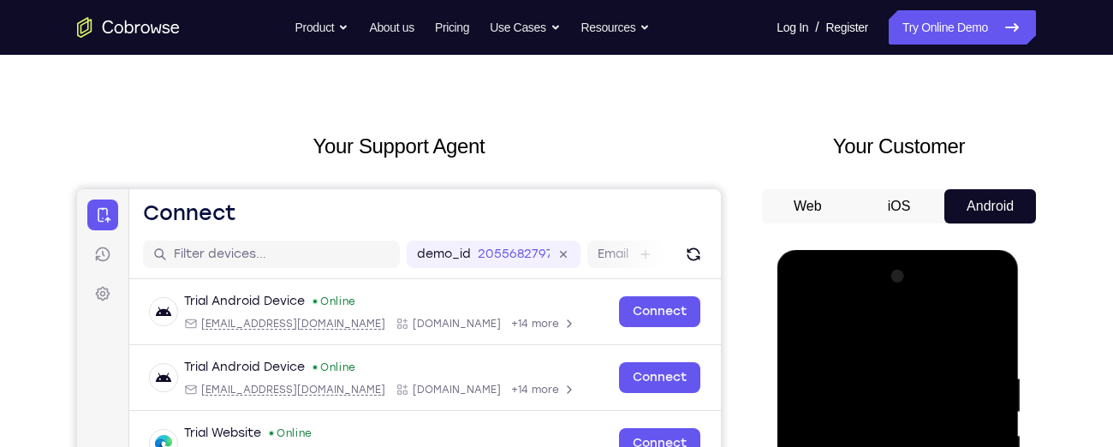
click at [908, 200] on button "iOS" at bounding box center [899, 206] width 92 height 34
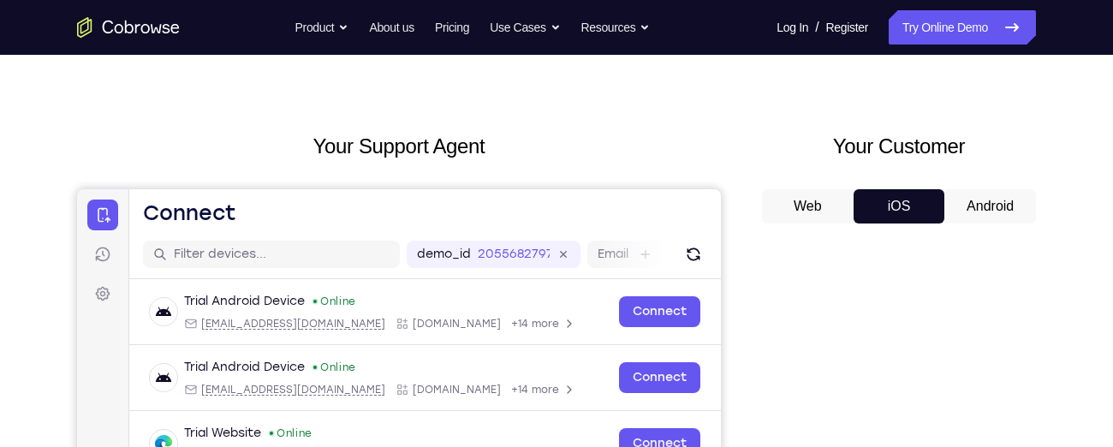
click at [827, 195] on button "Web" at bounding box center [808, 206] width 92 height 34
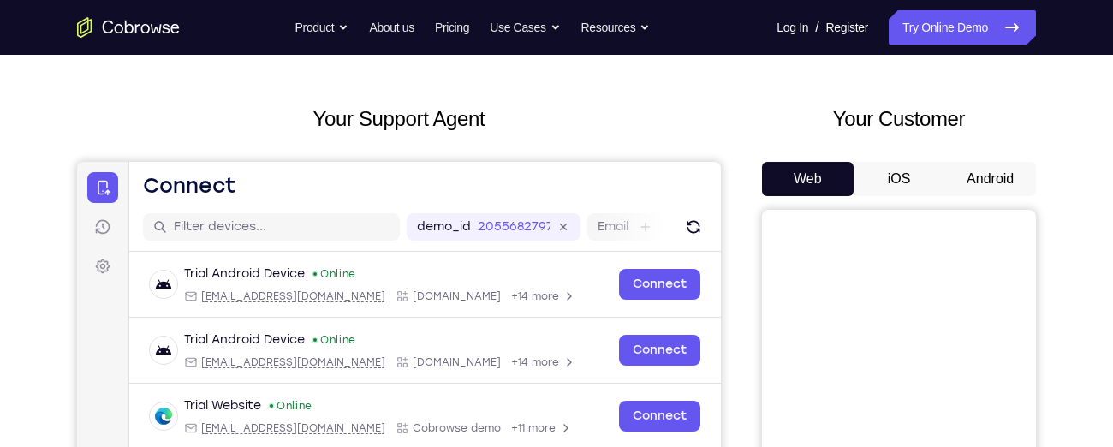
scroll to position [58, 0]
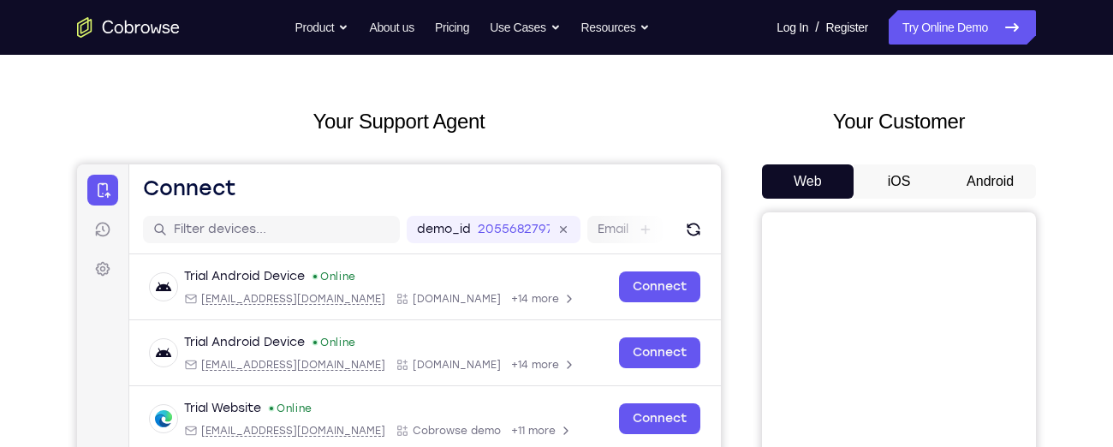
click at [990, 176] on button "Android" at bounding box center [990, 181] width 92 height 34
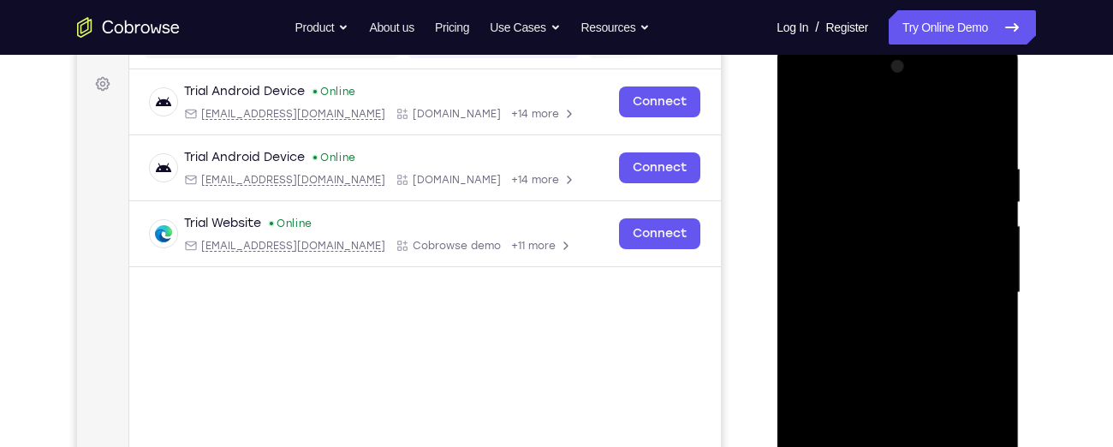
scroll to position [247, 0]
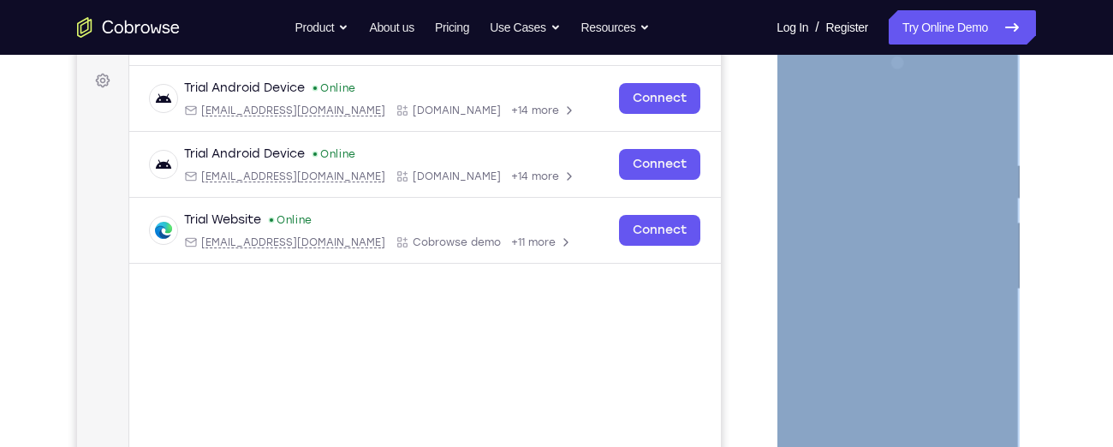
click at [1001, 301] on div at bounding box center [897, 292] width 242 height 510
click at [1001, 301] on div at bounding box center [897, 289] width 216 height 479
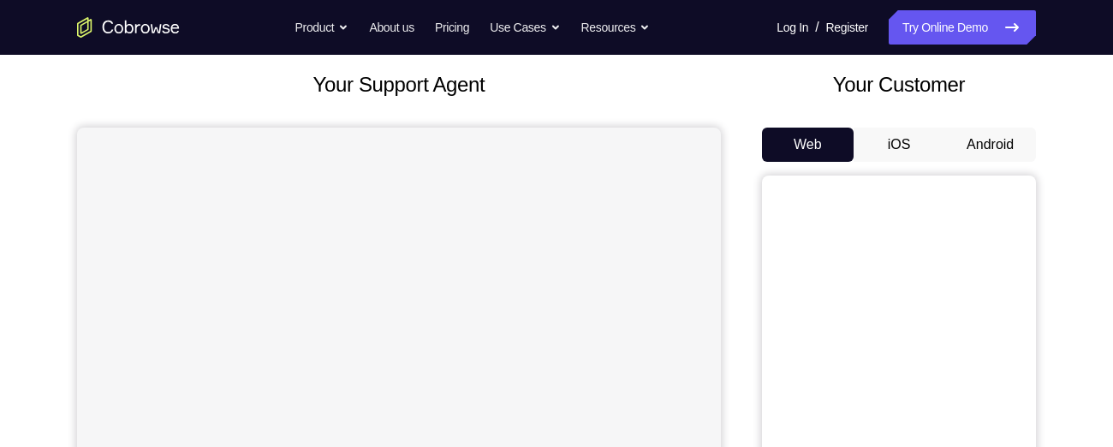
click at [963, 150] on button "Android" at bounding box center [990, 145] width 92 height 34
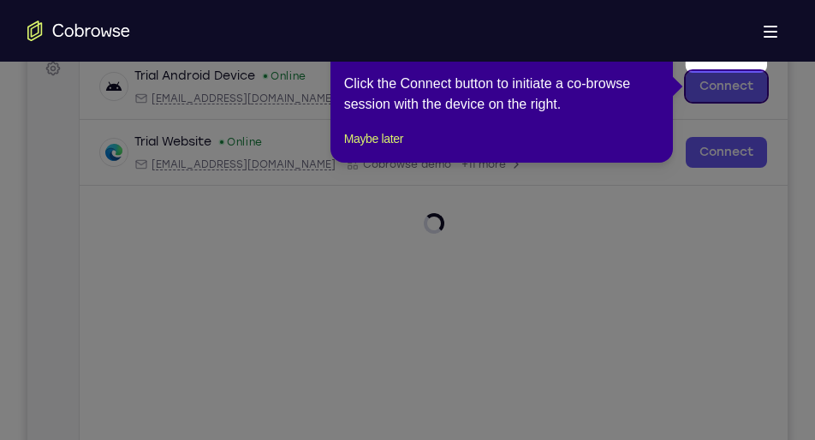
scroll to position [210, 0]
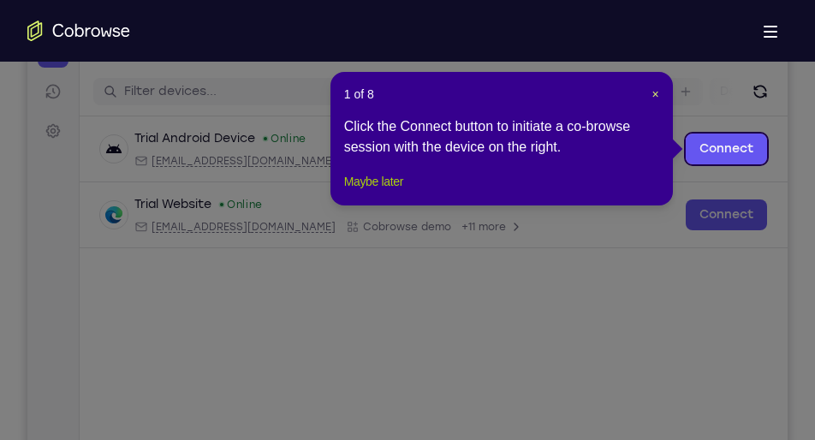
click at [375, 192] on button "Maybe later" at bounding box center [373, 181] width 59 height 21
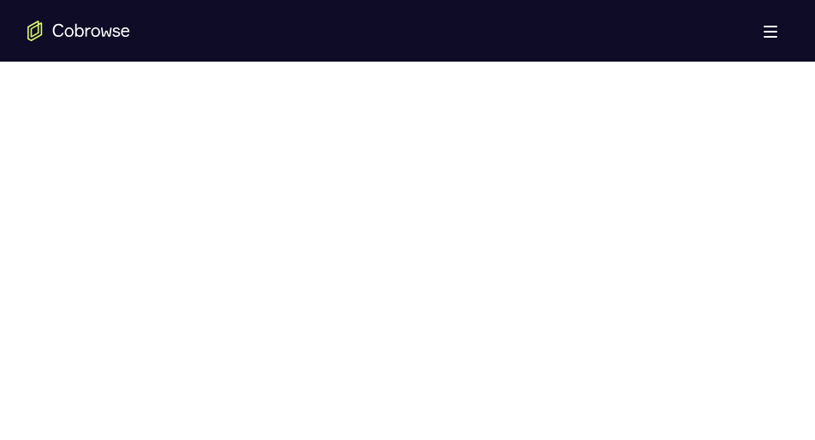
scroll to position [1050, 0]
